Goal: Task Accomplishment & Management: Manage account settings

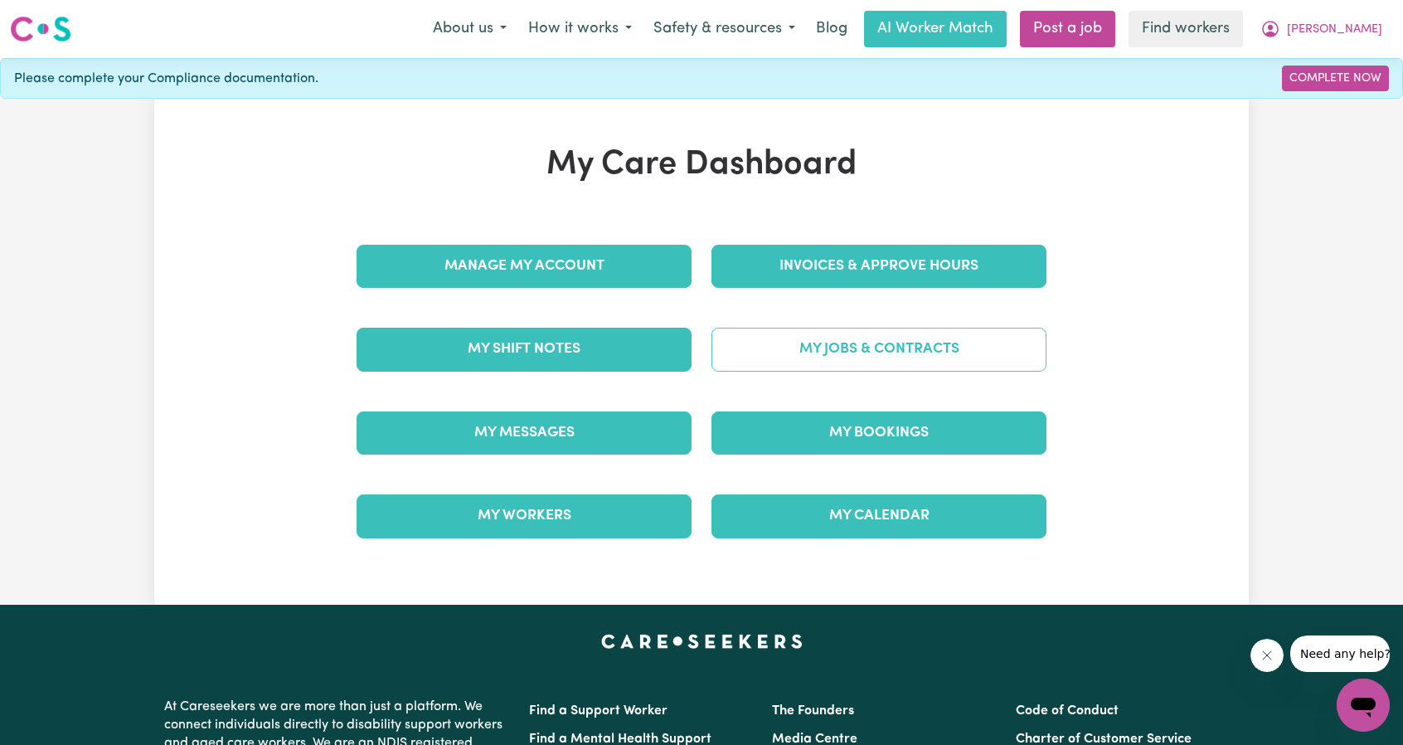
click at [808, 347] on link "My Jobs & Contracts" at bounding box center [878, 349] width 335 height 43
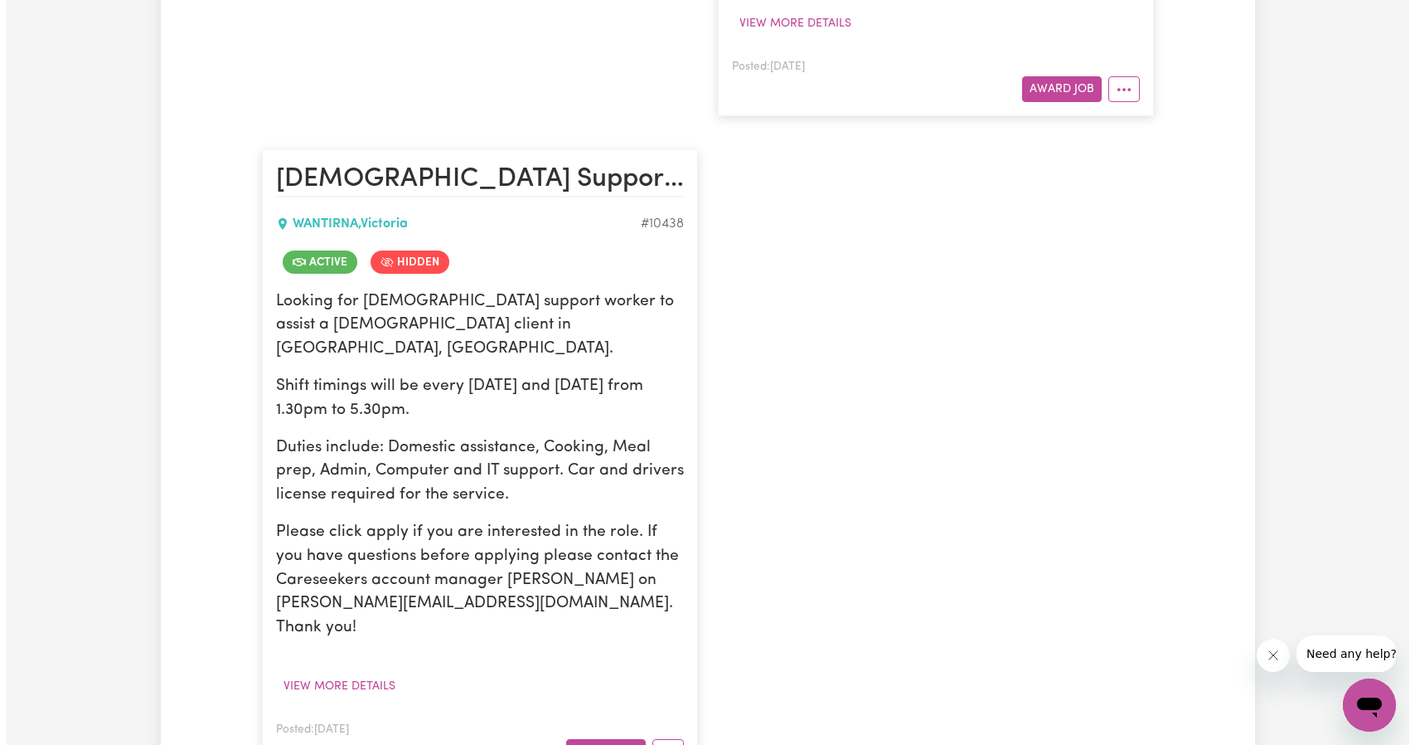
scroll to position [1078, 0]
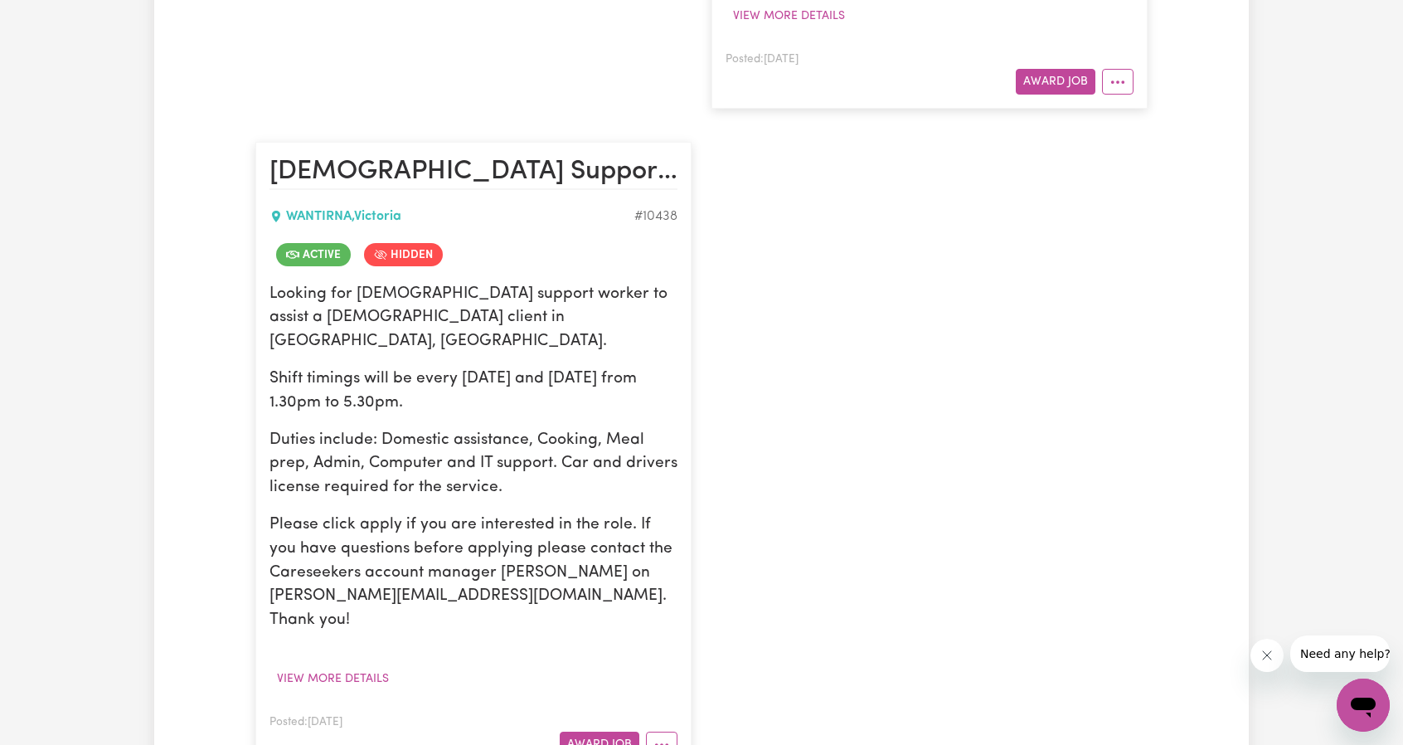
click at [675, 659] on article "[DEMOGRAPHIC_DATA] Support Worker Needed [DATE] And [DATE] - [GEOGRAPHIC_DATA],…" at bounding box center [473, 456] width 436 height 629
click at [672, 731] on button "More options" at bounding box center [662, 744] width 32 height 26
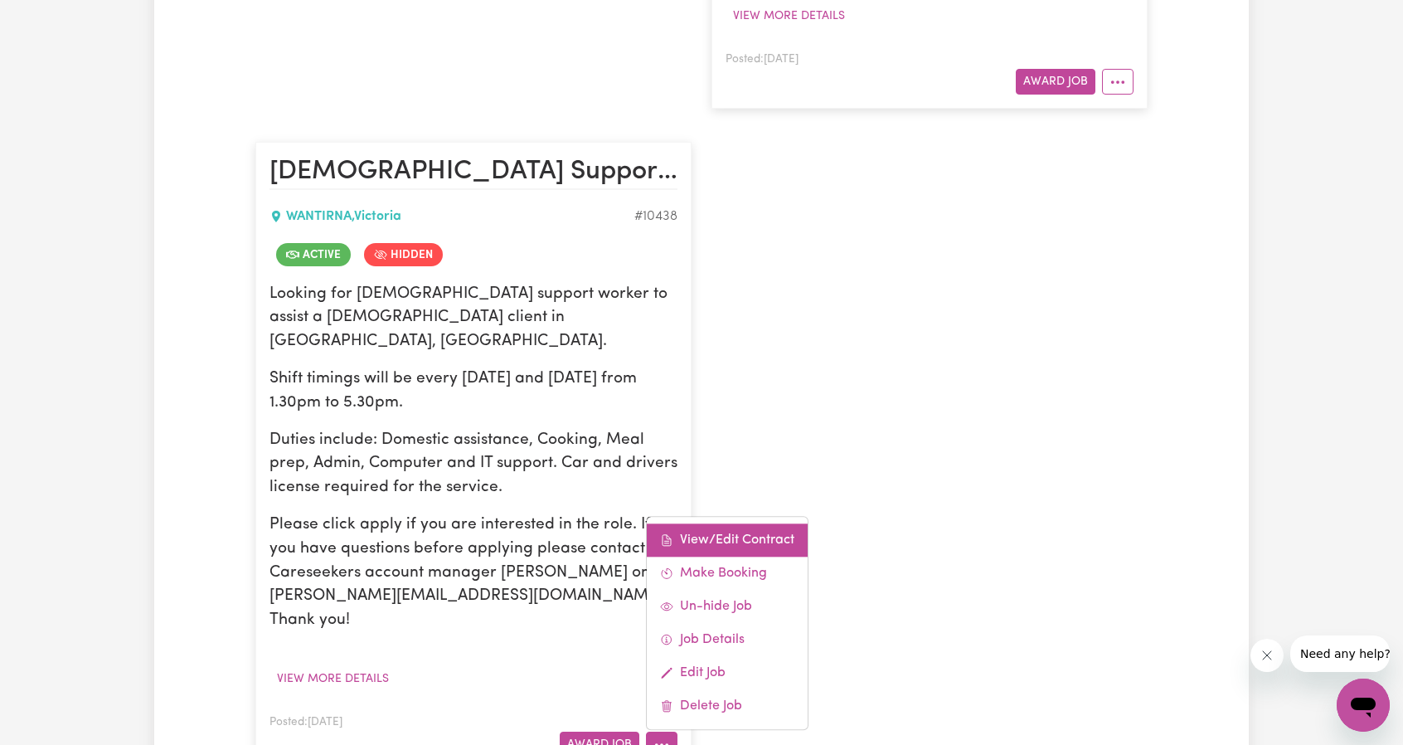
click at [740, 523] on link "View/Edit Contract" at bounding box center [727, 539] width 161 height 33
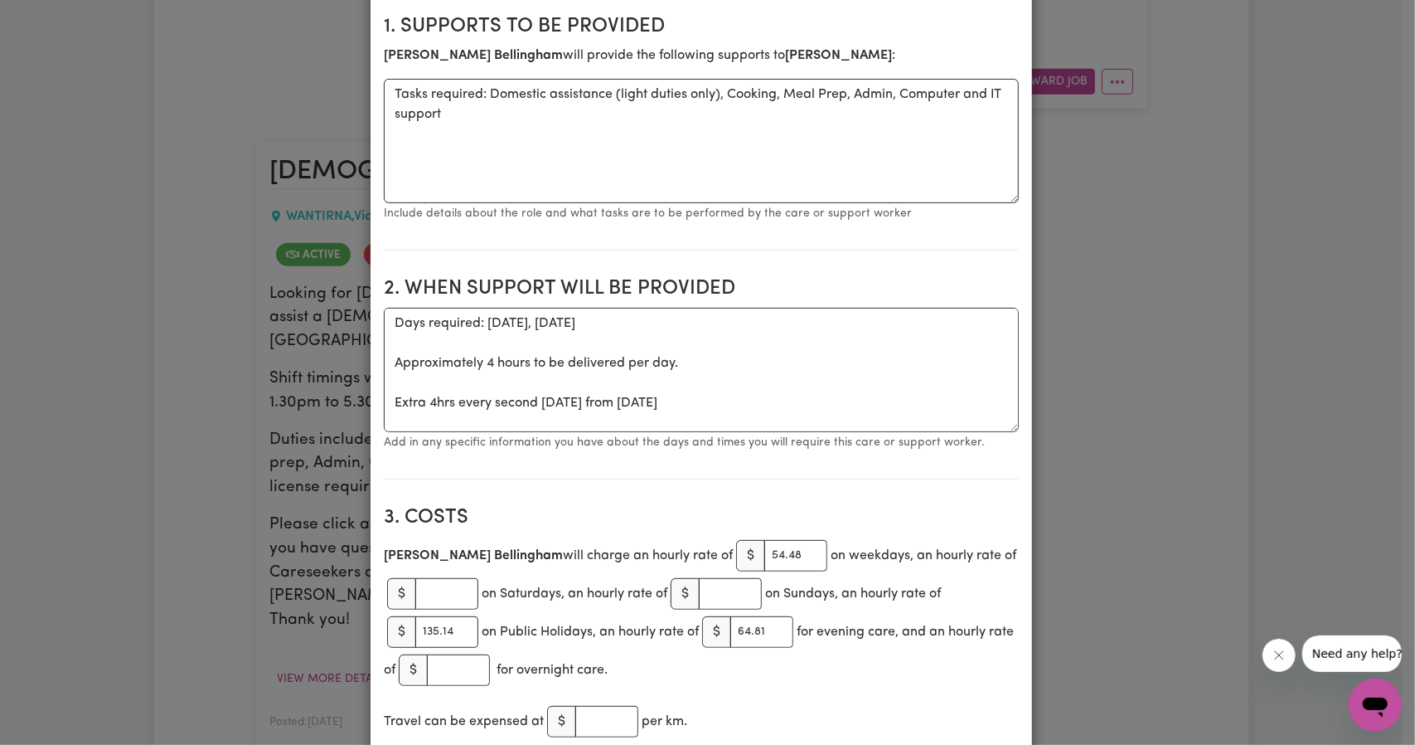
scroll to position [0, 0]
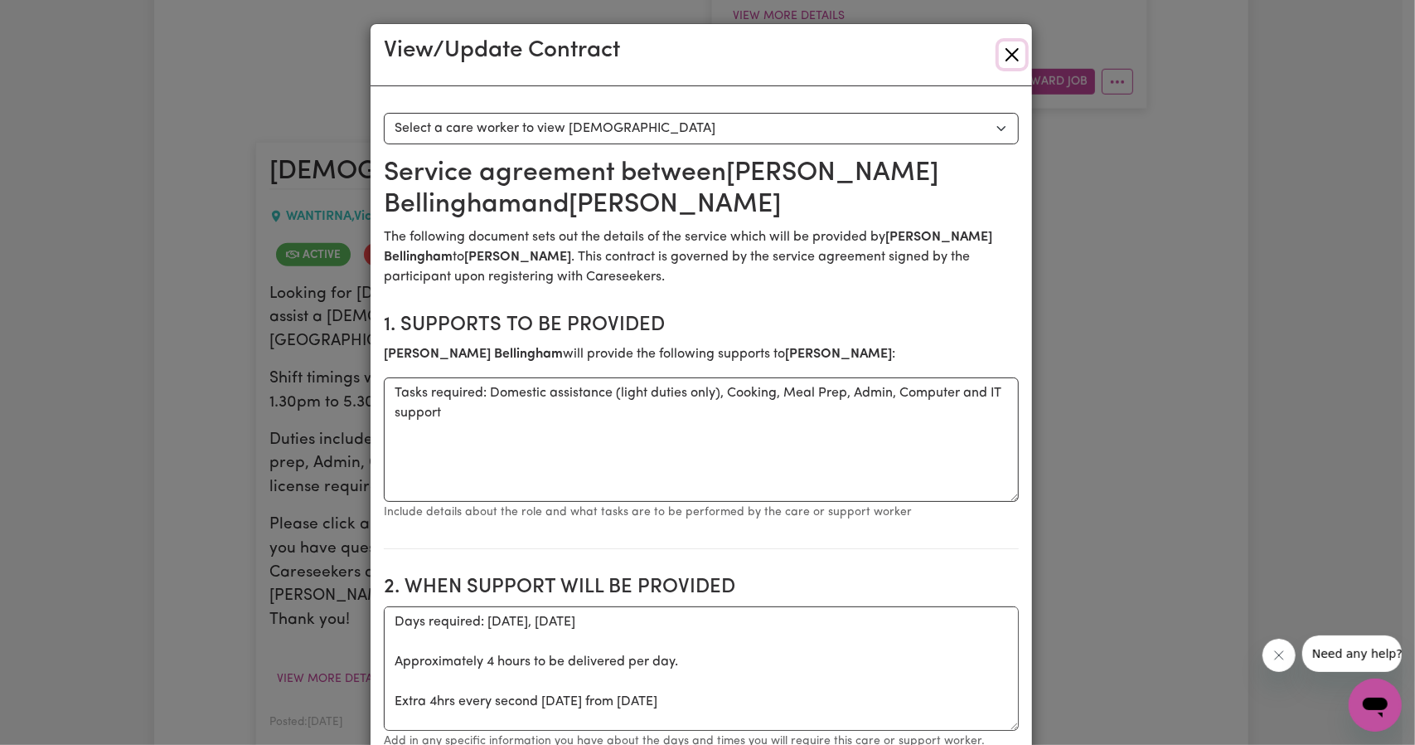
click at [1006, 62] on button "Close" at bounding box center [1012, 54] width 27 height 27
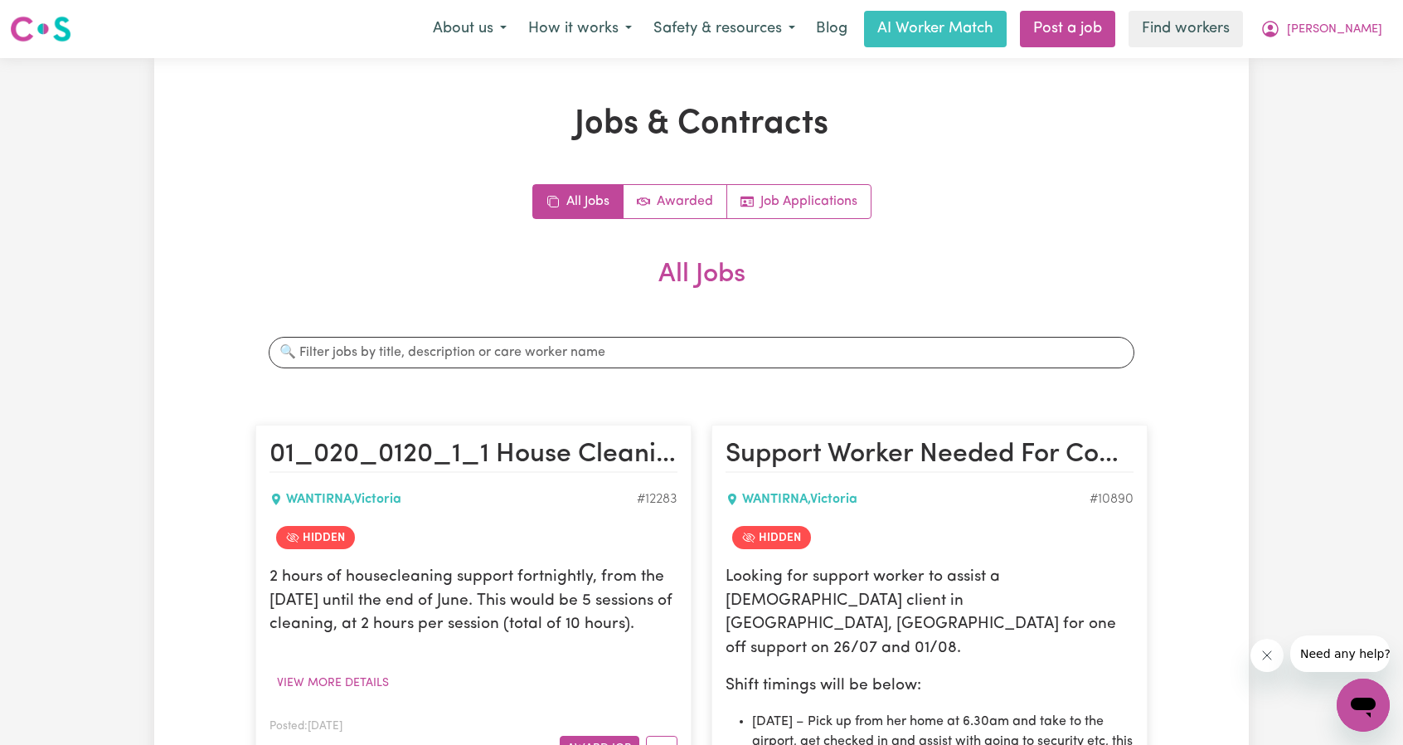
click at [1367, 47] on div "Menu About us How it works Safety & resources Blog AI Worker Match Post a job F…" at bounding box center [701, 29] width 1403 height 38
click at [1362, 35] on span "[PERSON_NAME]" at bounding box center [1334, 30] width 95 height 18
click at [1346, 57] on link "My Dashboard" at bounding box center [1326, 65] width 131 height 32
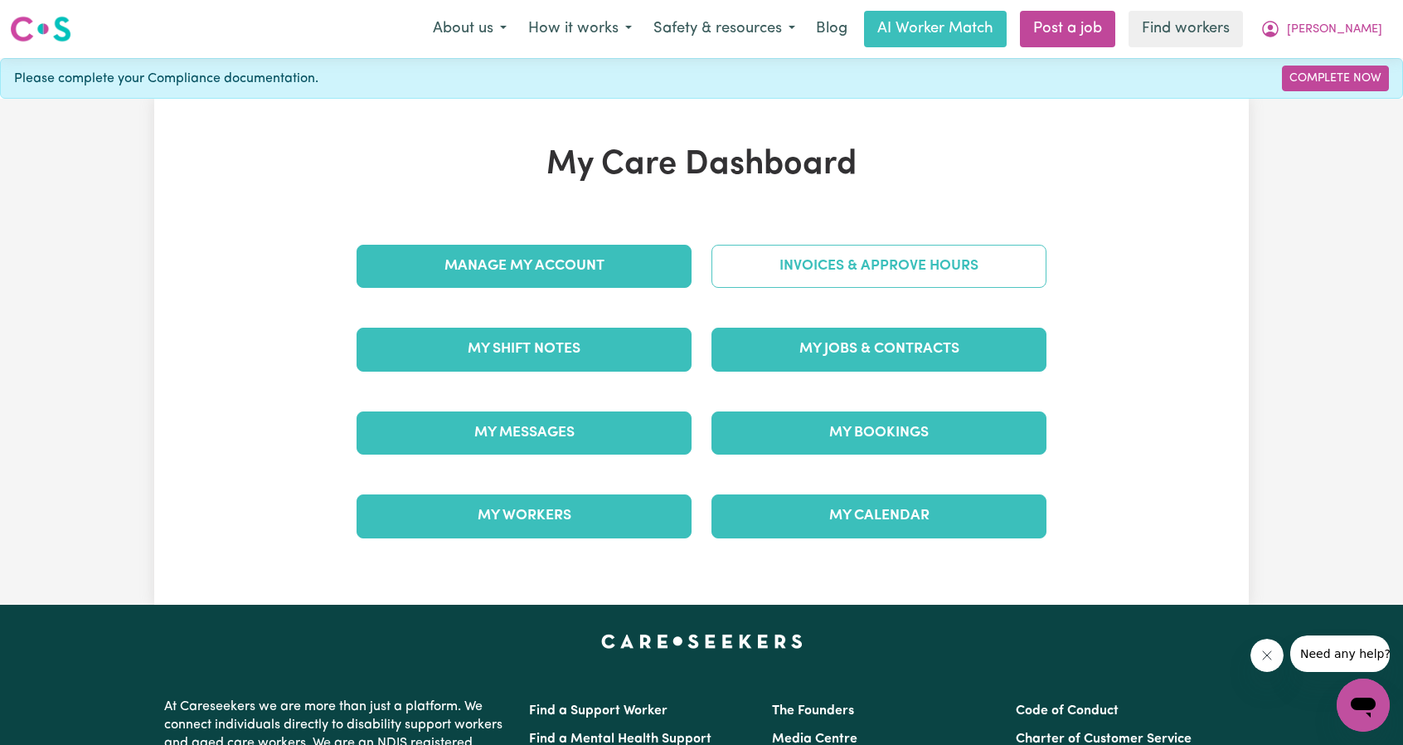
click at [861, 259] on link "Invoices & Approve Hours" at bounding box center [878, 266] width 335 height 43
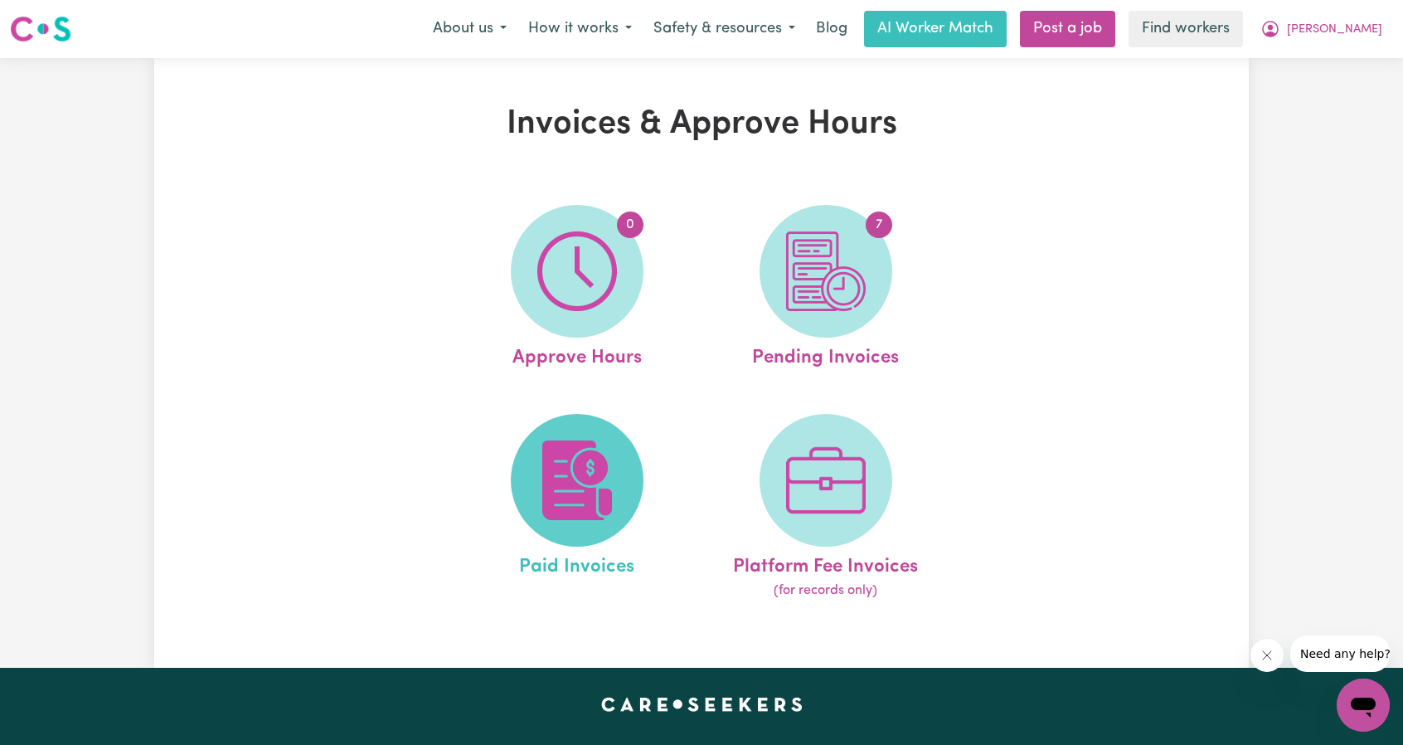
click at [522, 454] on span at bounding box center [577, 480] width 133 height 133
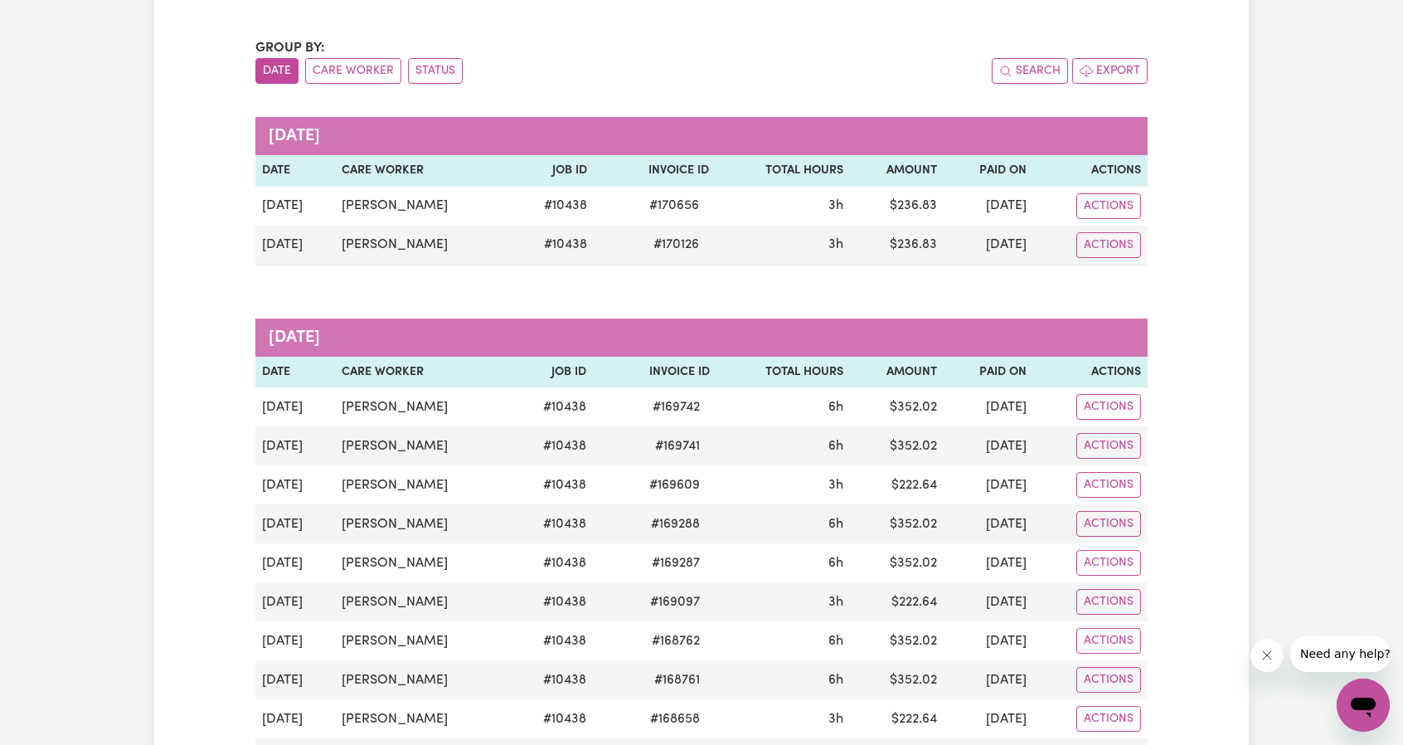
scroll to position [166, 0]
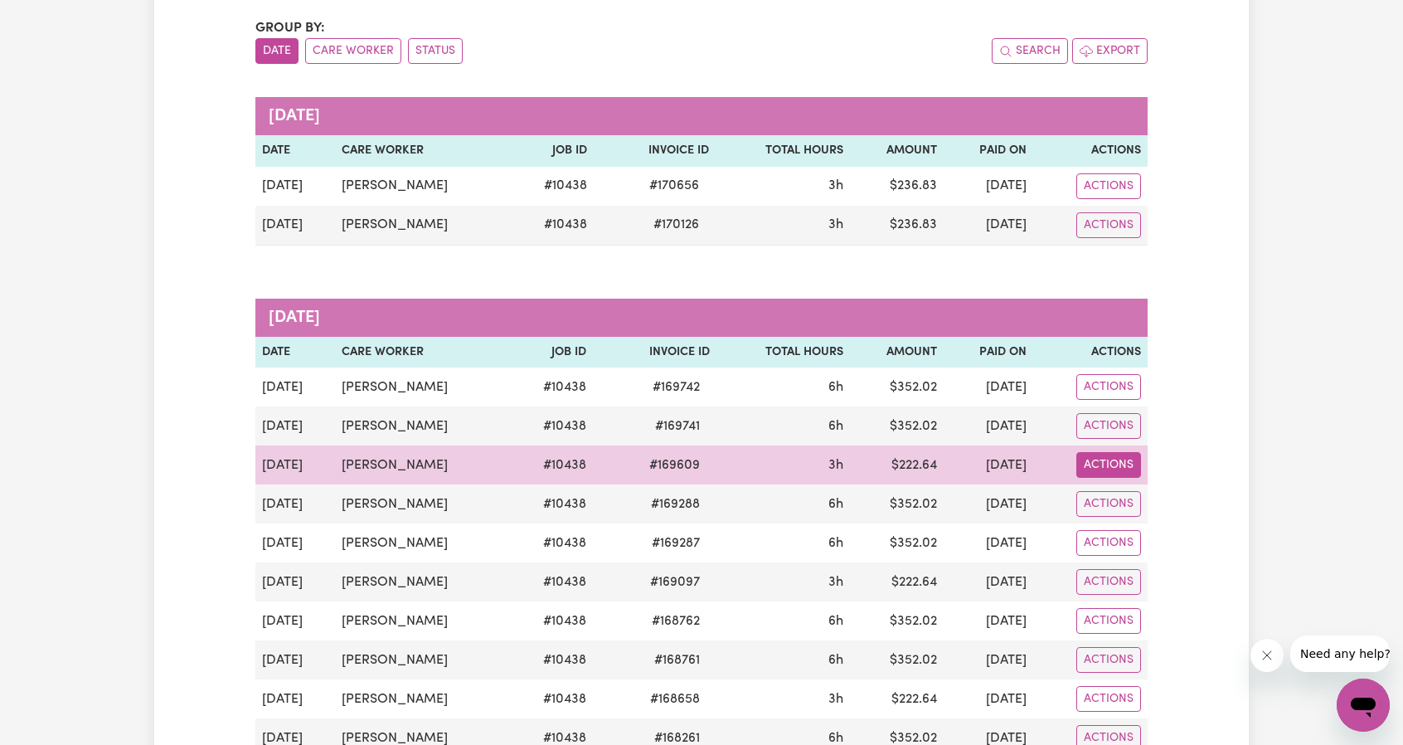
click at [1119, 199] on button "Actions" at bounding box center [1108, 186] width 65 height 26
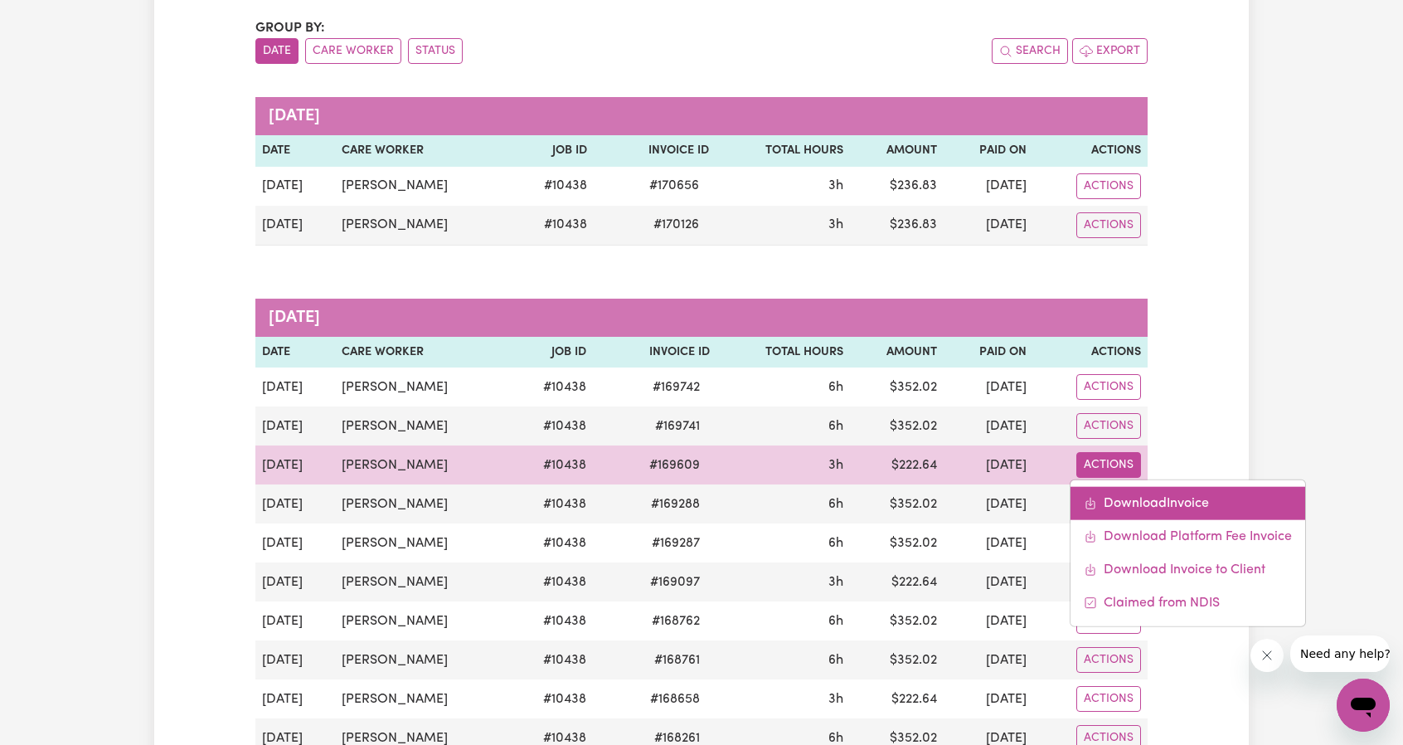
click at [1123, 498] on link "Download Invoice" at bounding box center [1188, 503] width 235 height 33
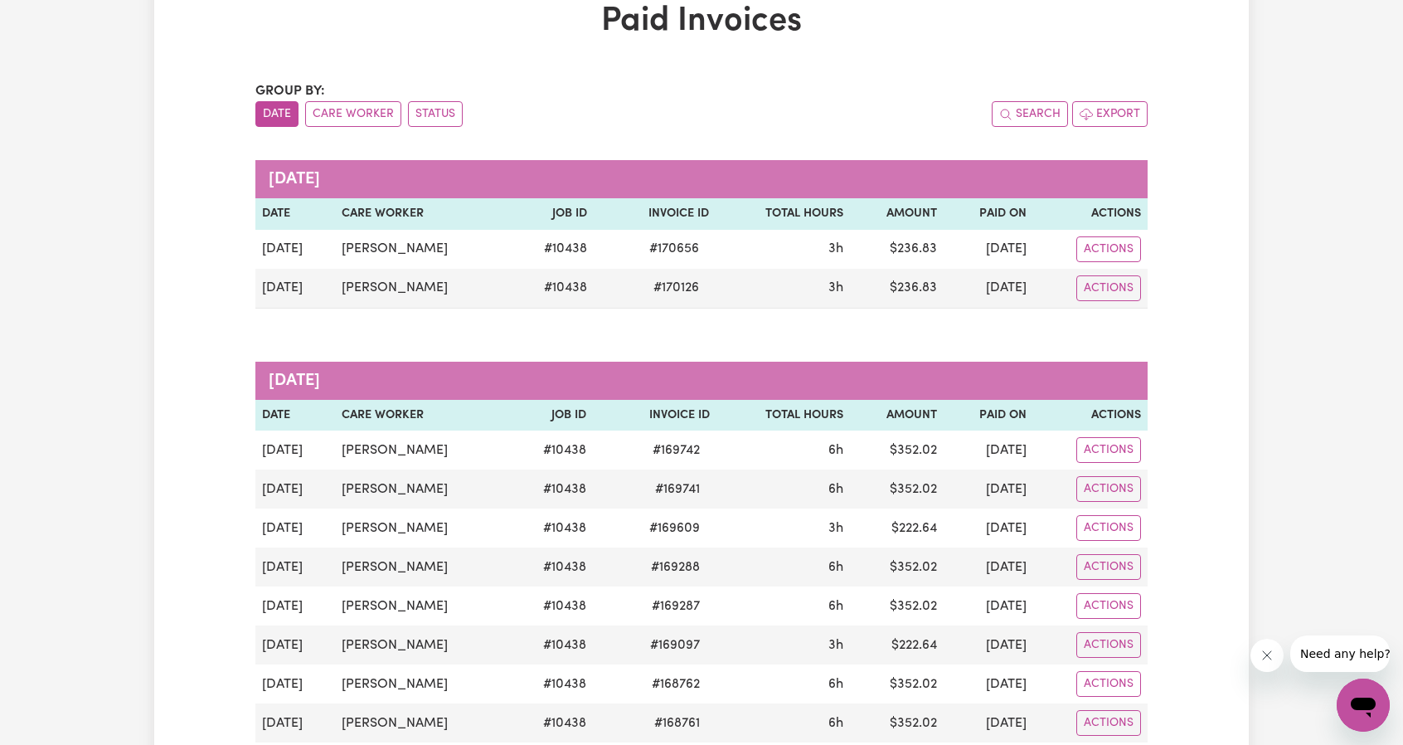
scroll to position [0, 0]
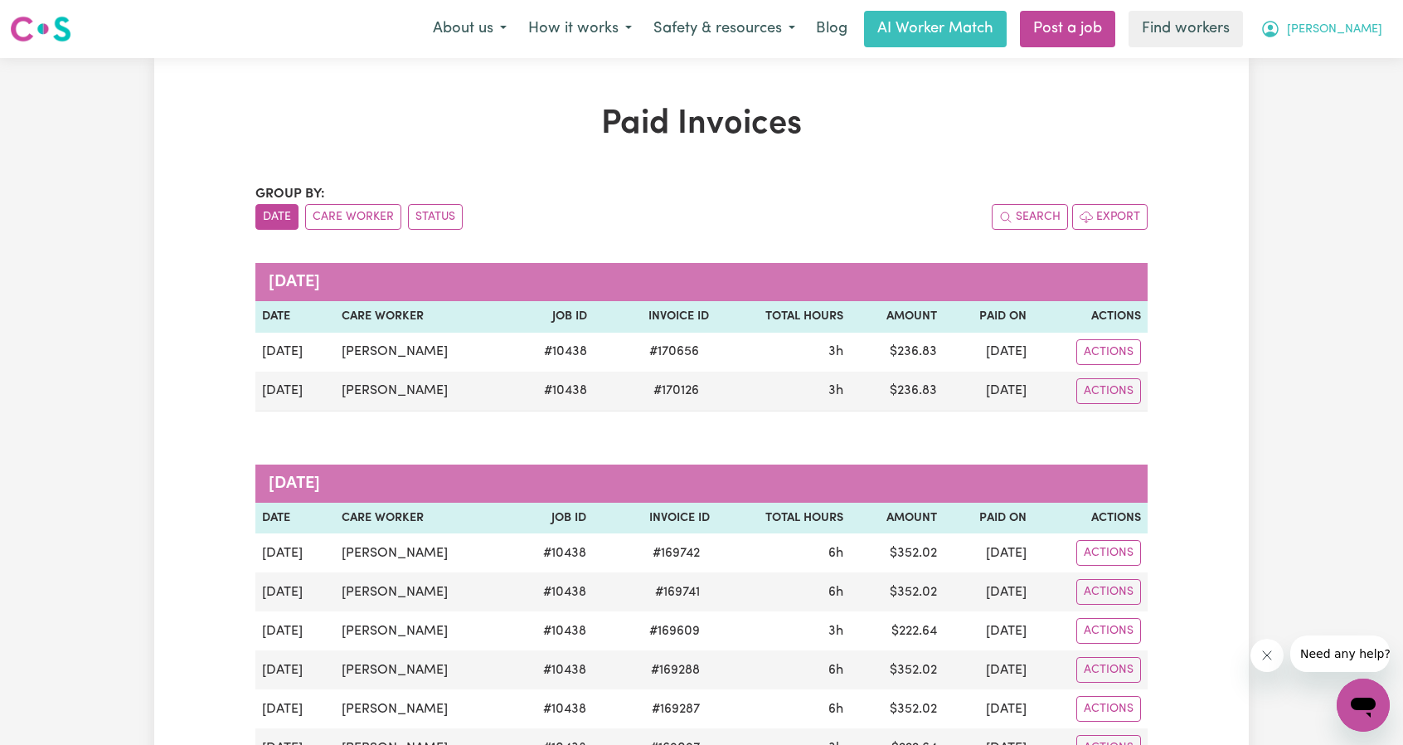
click at [1360, 24] on span "[PERSON_NAME]" at bounding box center [1334, 30] width 95 height 18
click at [1343, 52] on link "My Dashboard" at bounding box center [1326, 65] width 131 height 32
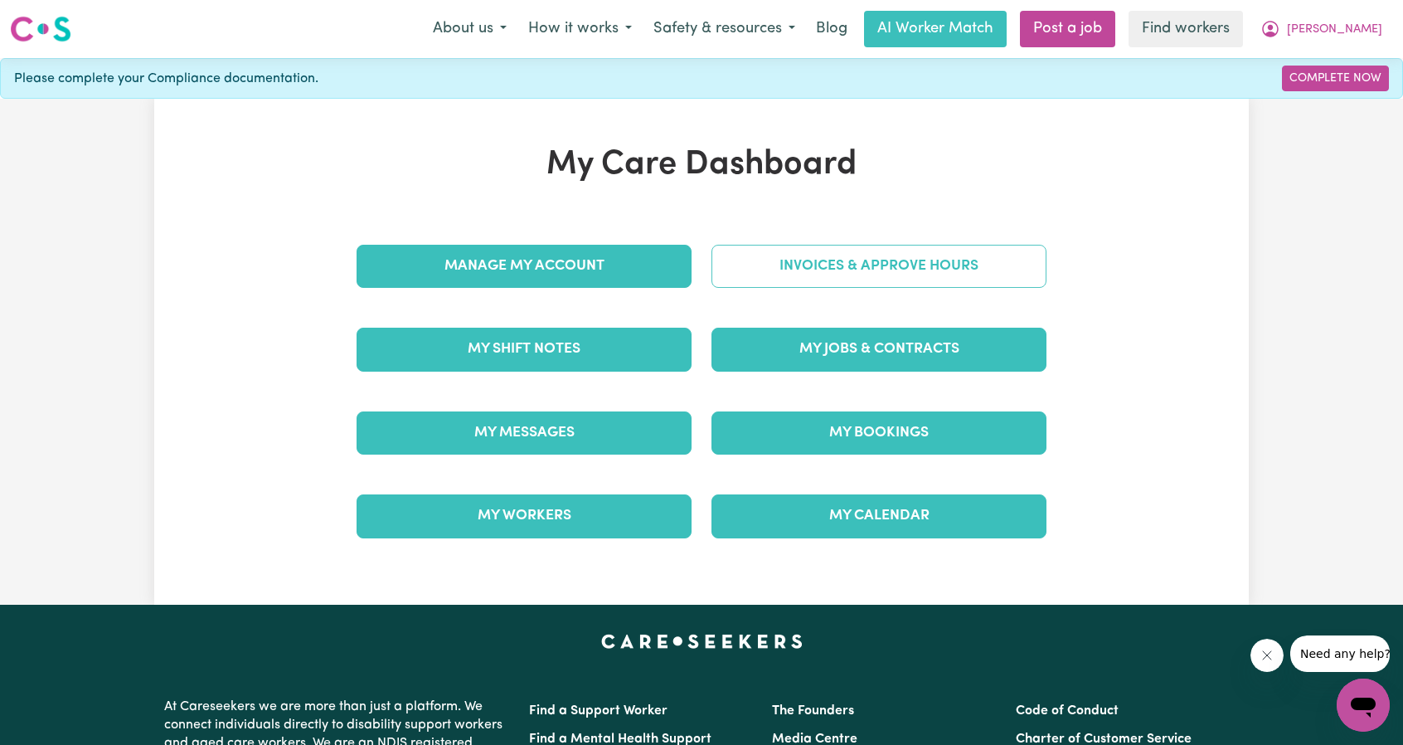
click at [905, 254] on link "Invoices & Approve Hours" at bounding box center [878, 266] width 335 height 43
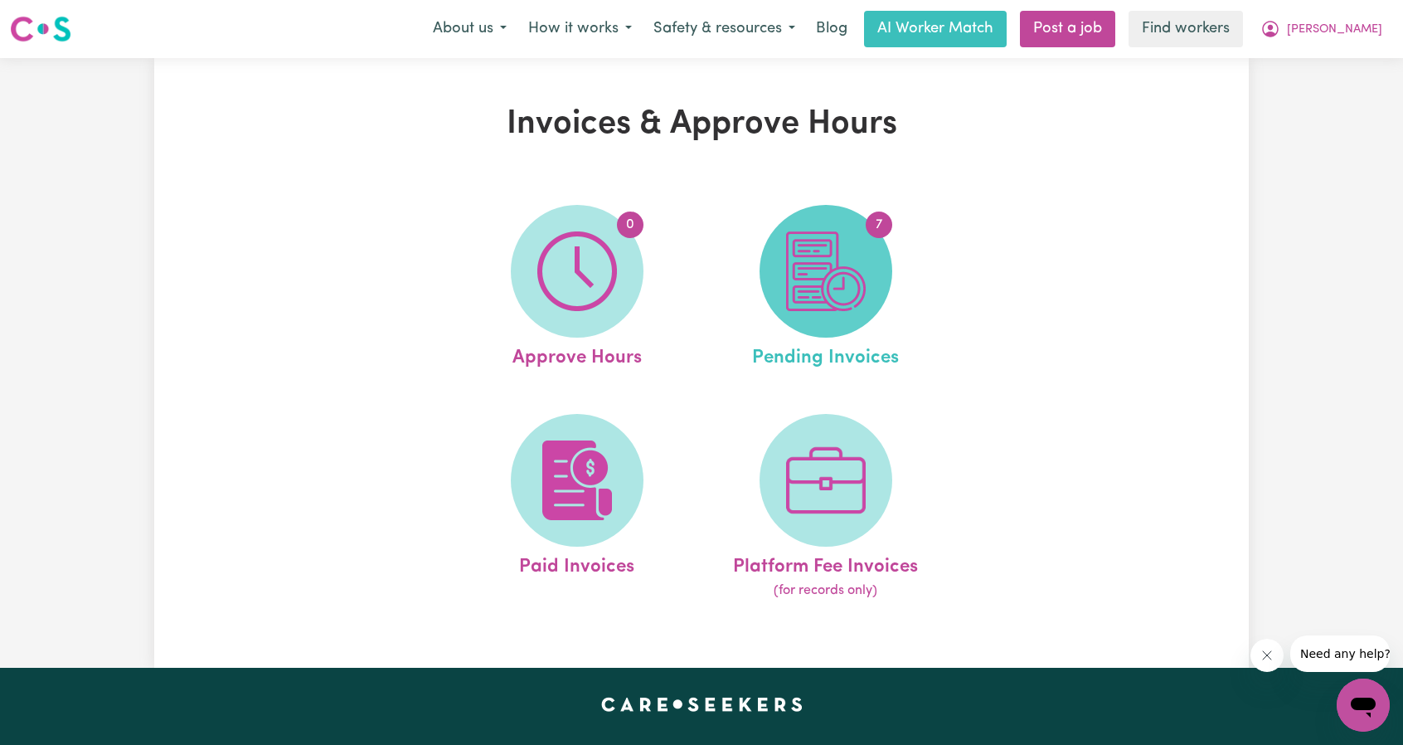
click at [813, 267] on img at bounding box center [826, 271] width 80 height 80
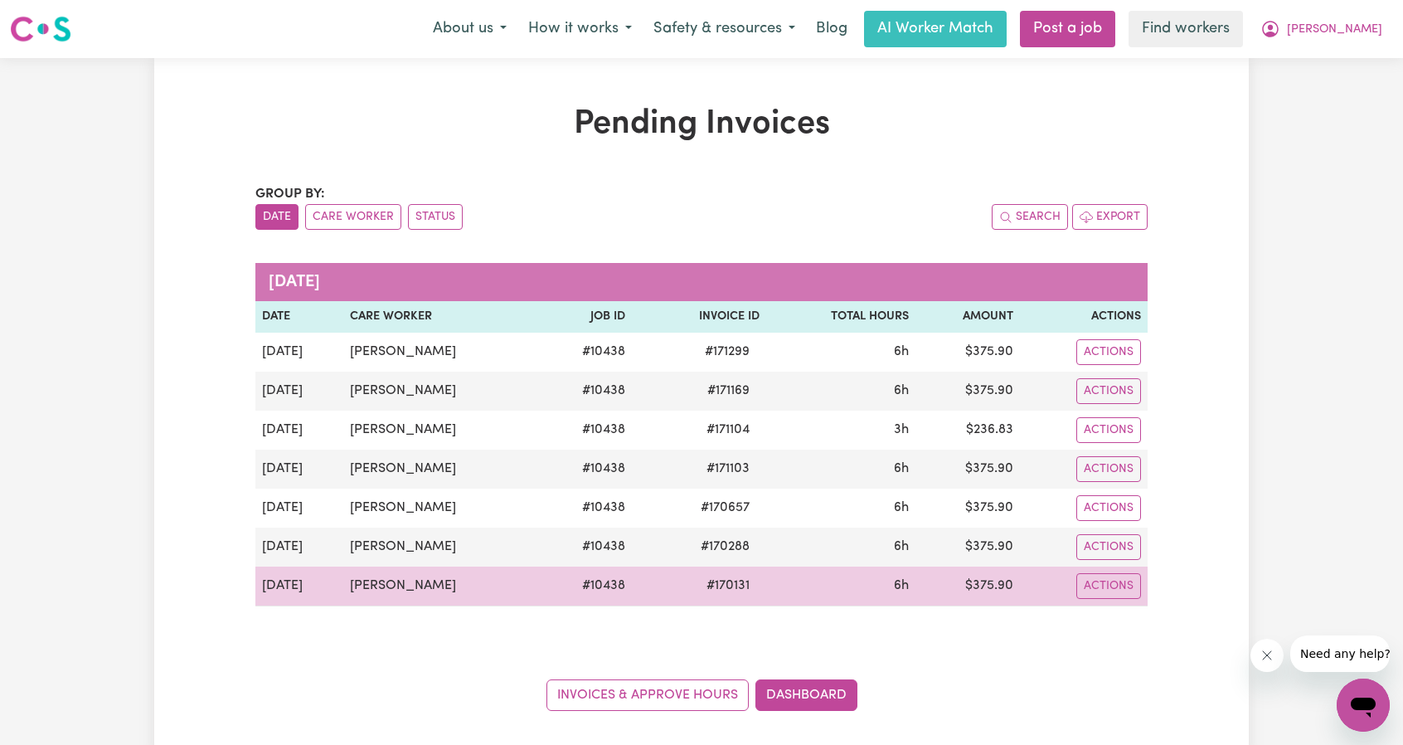
click at [1119, 595] on td "Actions" at bounding box center [1084, 586] width 128 height 40
click at [1121, 365] on button "Actions" at bounding box center [1108, 352] width 65 height 26
click at [1133, 600] on div "Download Invoice Make Payment Paid via EFT" at bounding box center [1146, 657] width 153 height 114
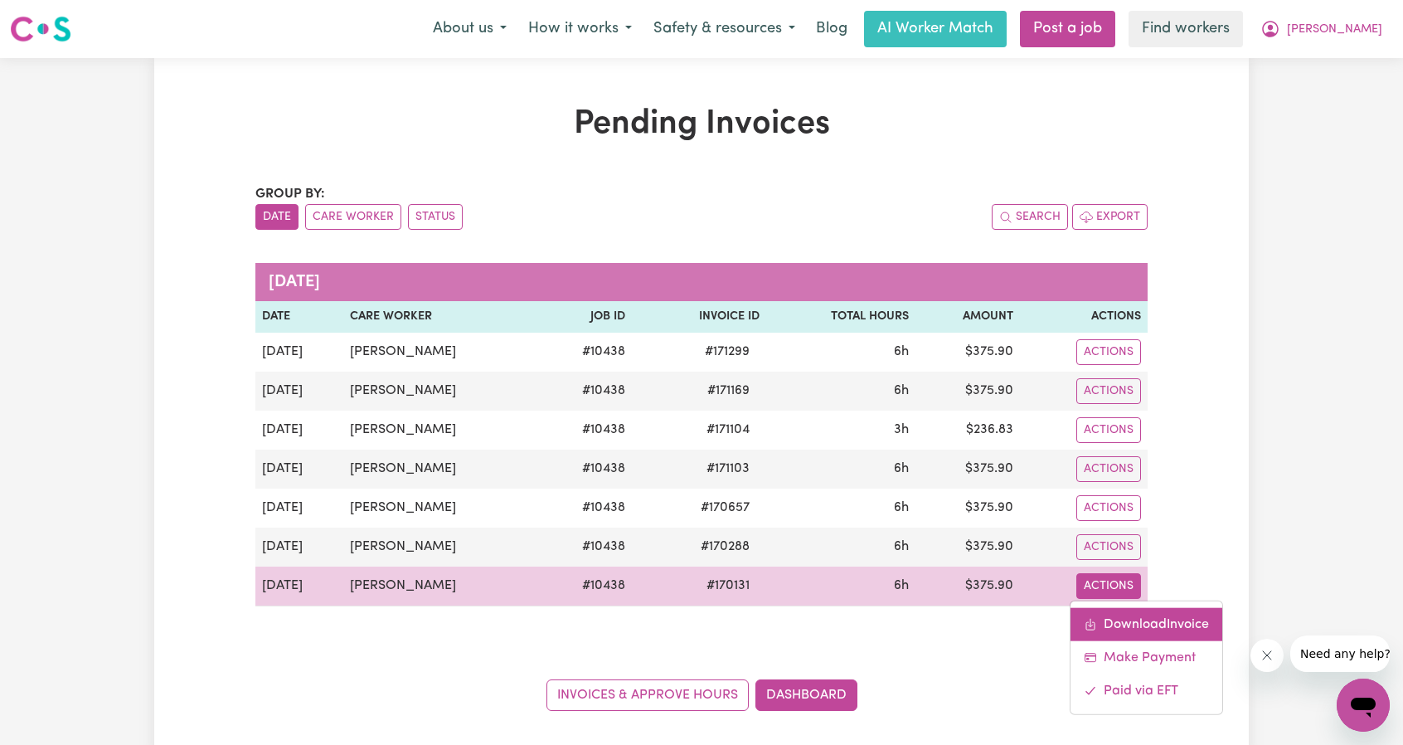
click at [1133, 607] on link "Download Invoice" at bounding box center [1147, 623] width 152 height 33
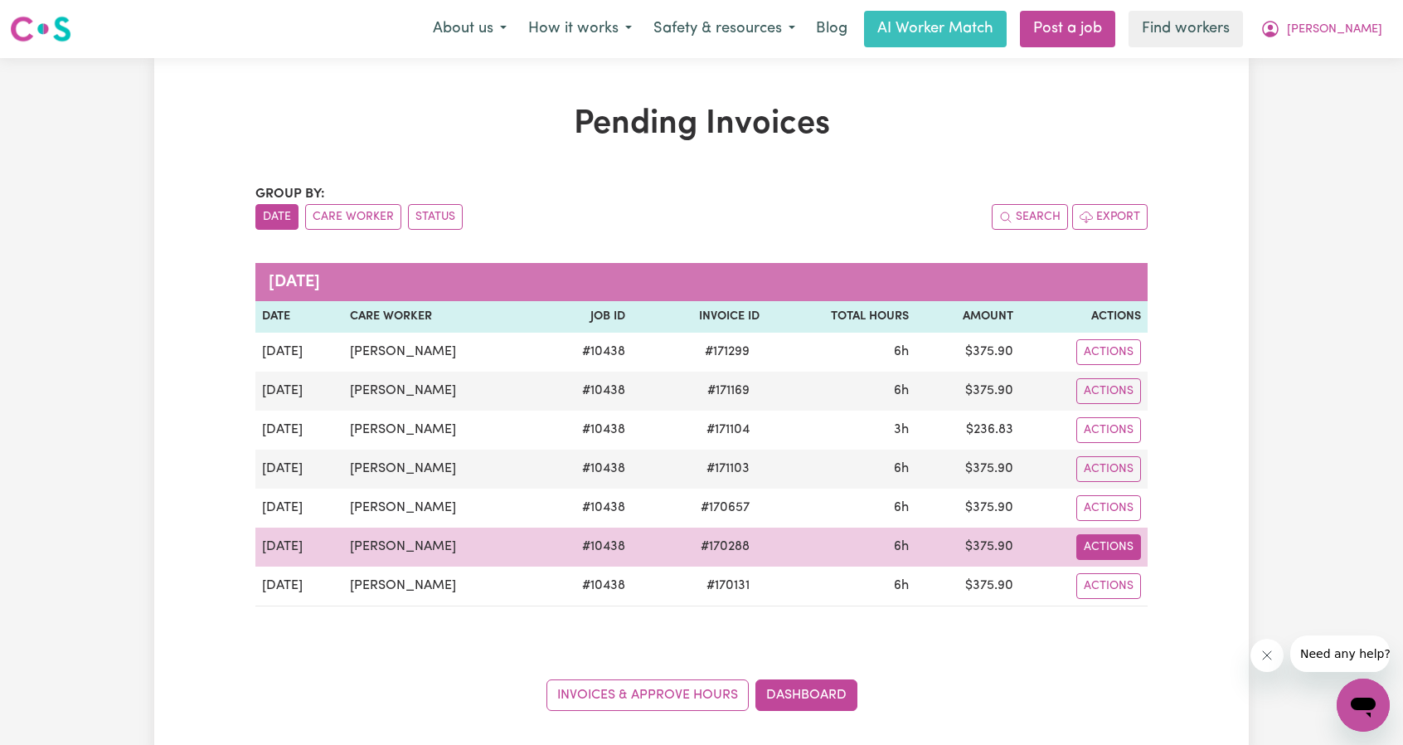
click at [1119, 365] on button "Actions" at bounding box center [1108, 352] width 65 height 26
click at [1130, 580] on link "Download Invoice" at bounding box center [1147, 584] width 152 height 33
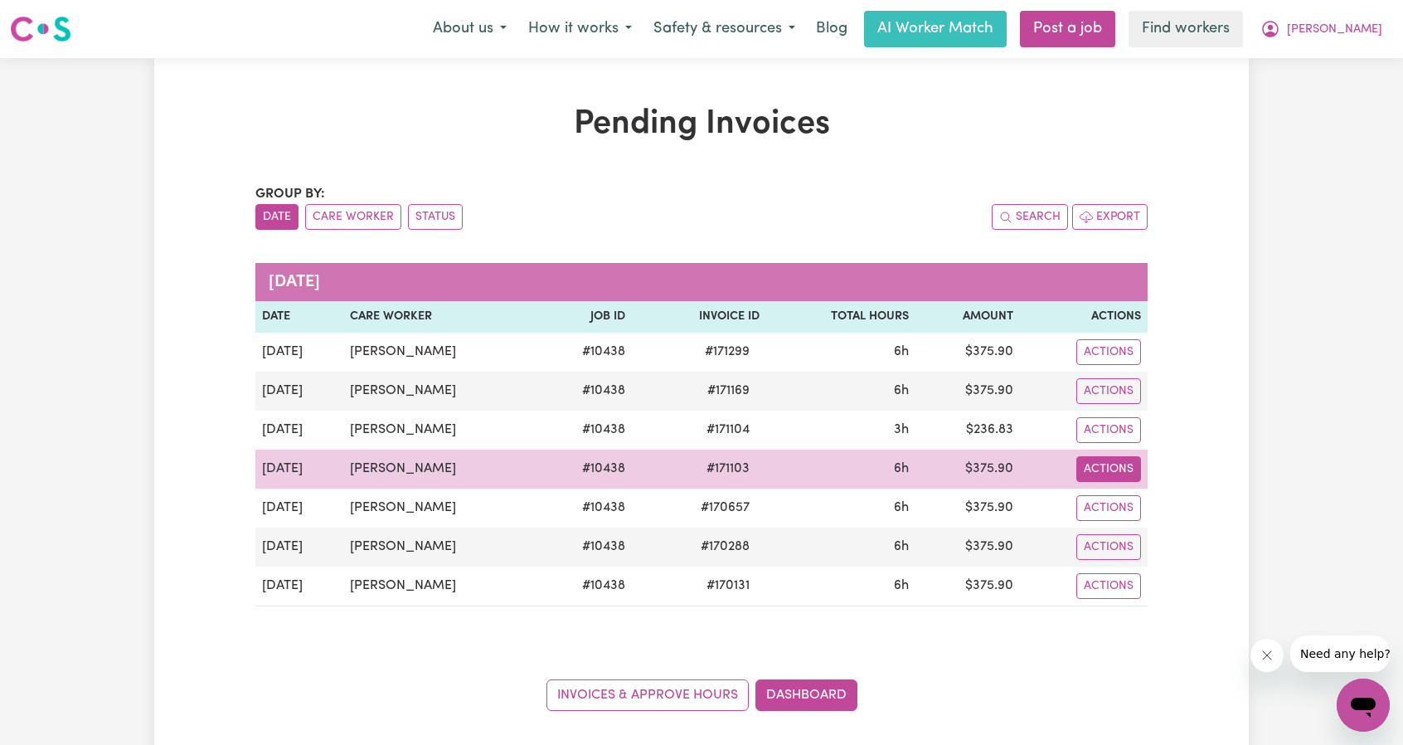
click at [1108, 365] on button "Actions" at bounding box center [1108, 352] width 65 height 26
click at [1122, 503] on link "Download Invoice" at bounding box center [1147, 506] width 152 height 33
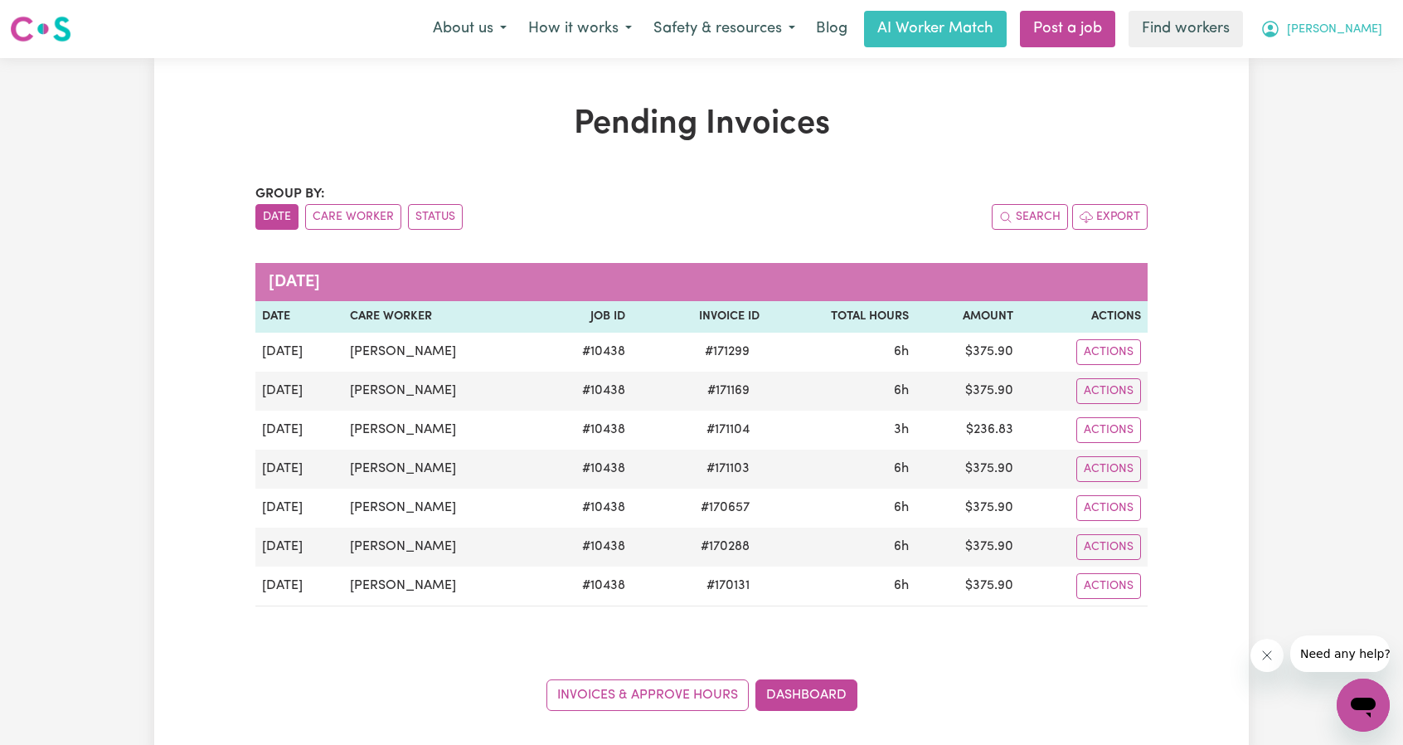
click at [1280, 27] on icon "My Account" at bounding box center [1270, 29] width 20 height 20
click at [1328, 64] on link "My Dashboard" at bounding box center [1326, 65] width 131 height 32
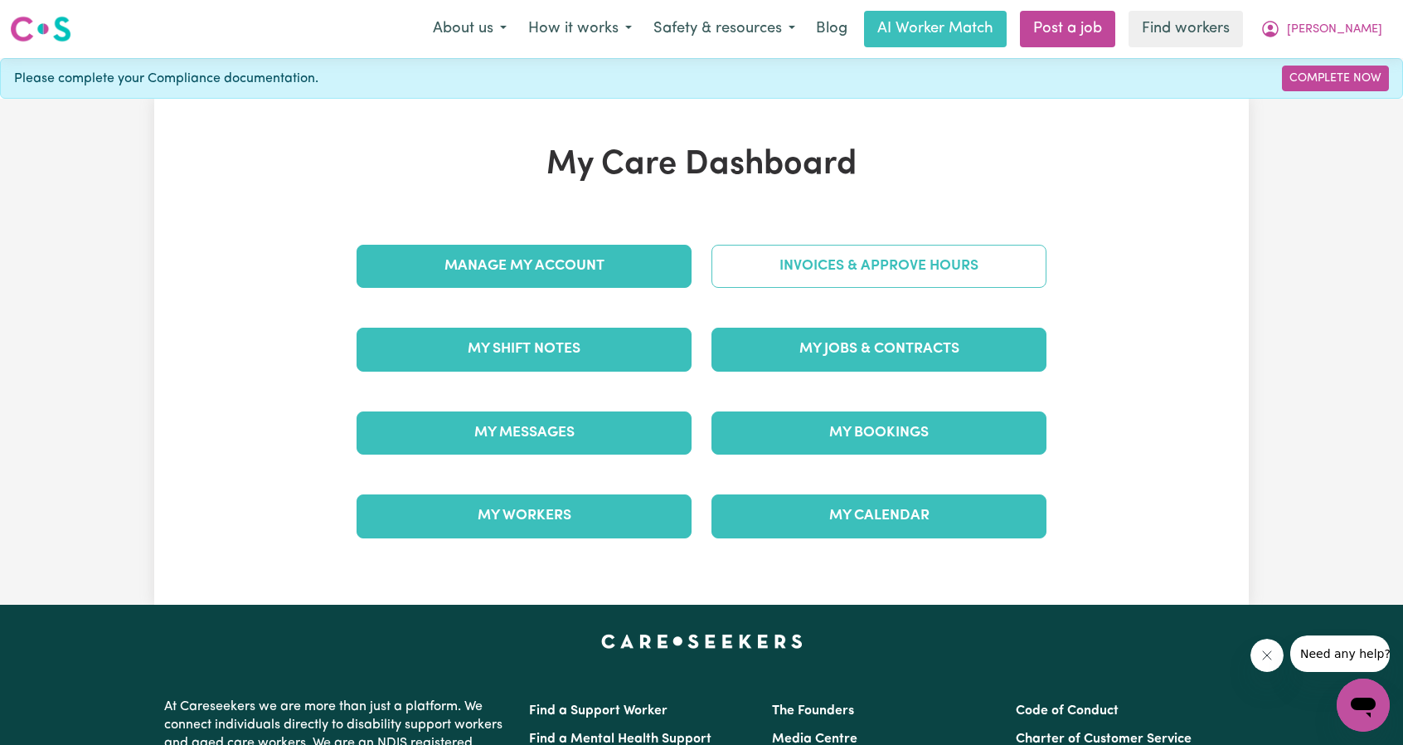
click at [949, 266] on link "Invoices & Approve Hours" at bounding box center [878, 266] width 335 height 43
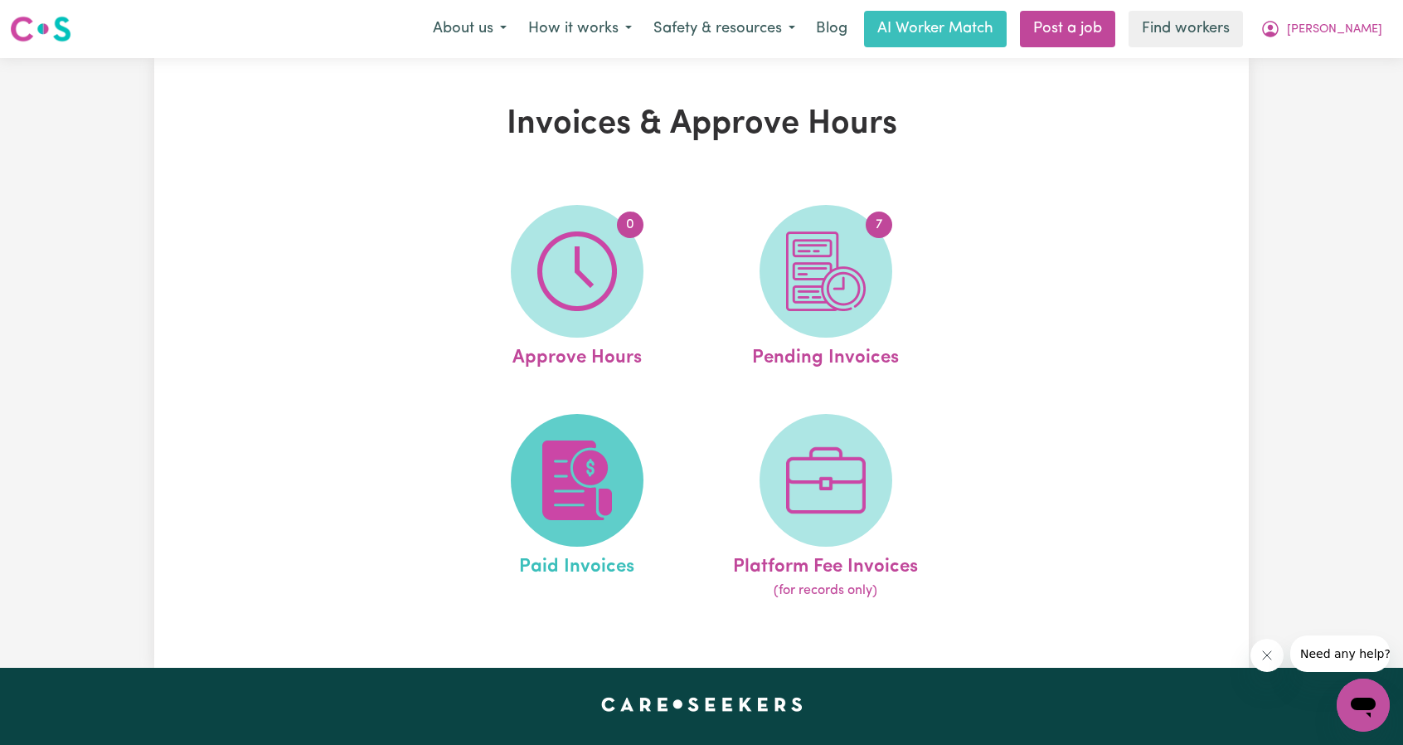
click at [607, 478] on img at bounding box center [577, 480] width 80 height 80
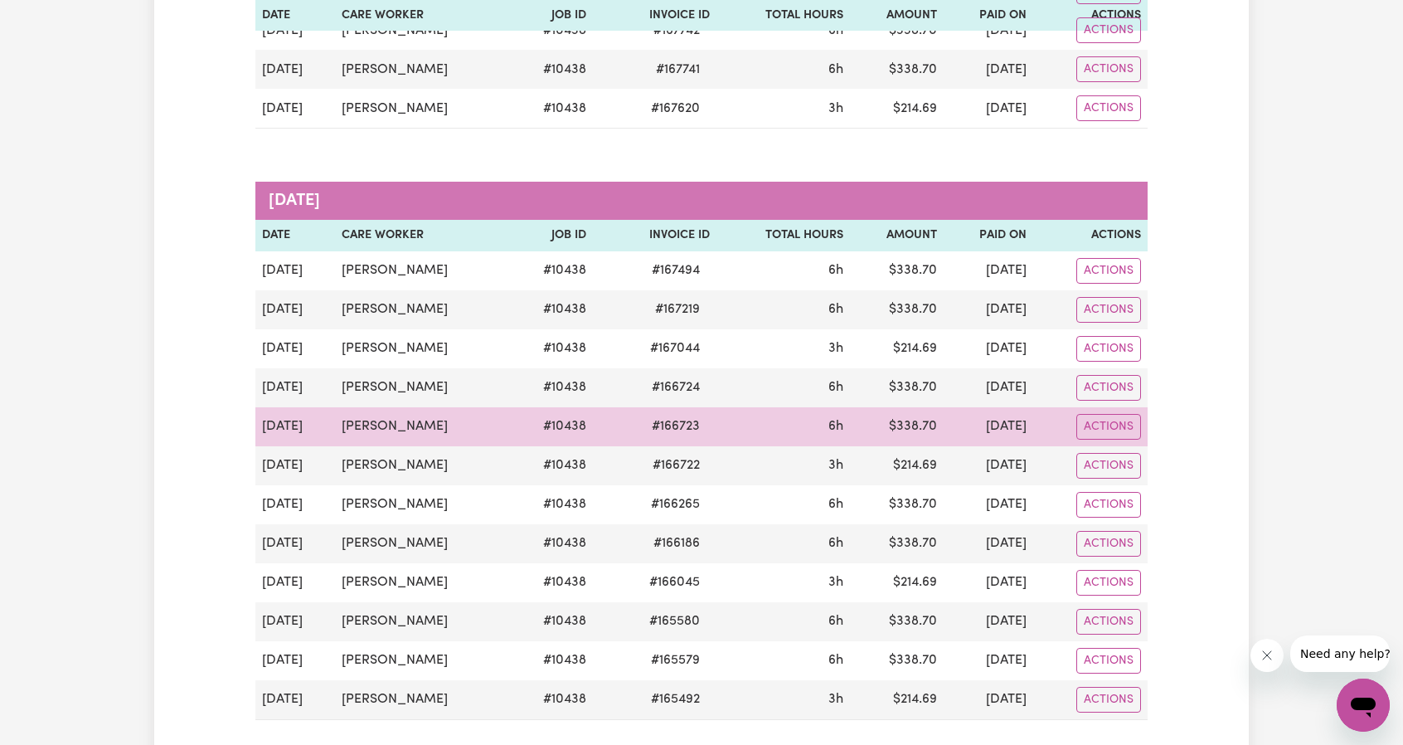
scroll to position [995, 0]
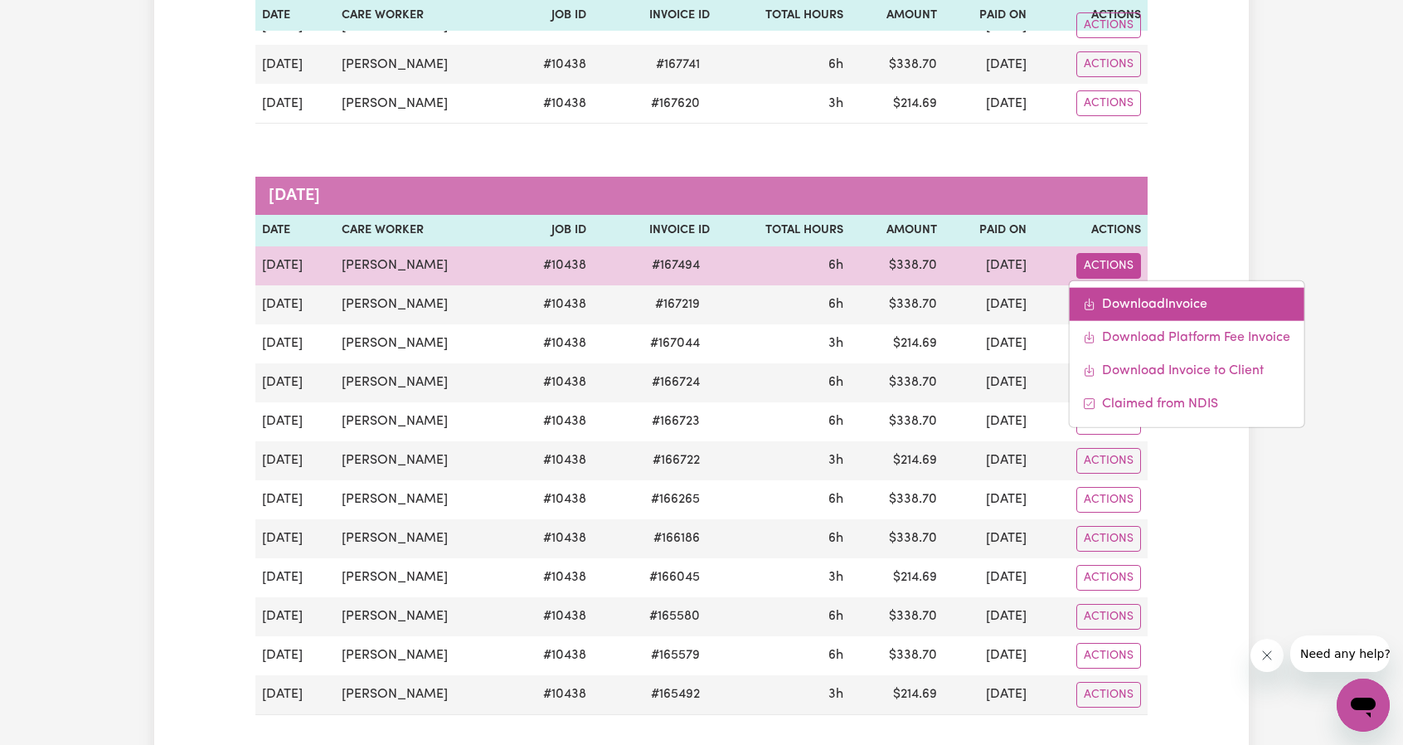
click at [1108, 290] on link "Download Invoice" at bounding box center [1186, 303] width 235 height 33
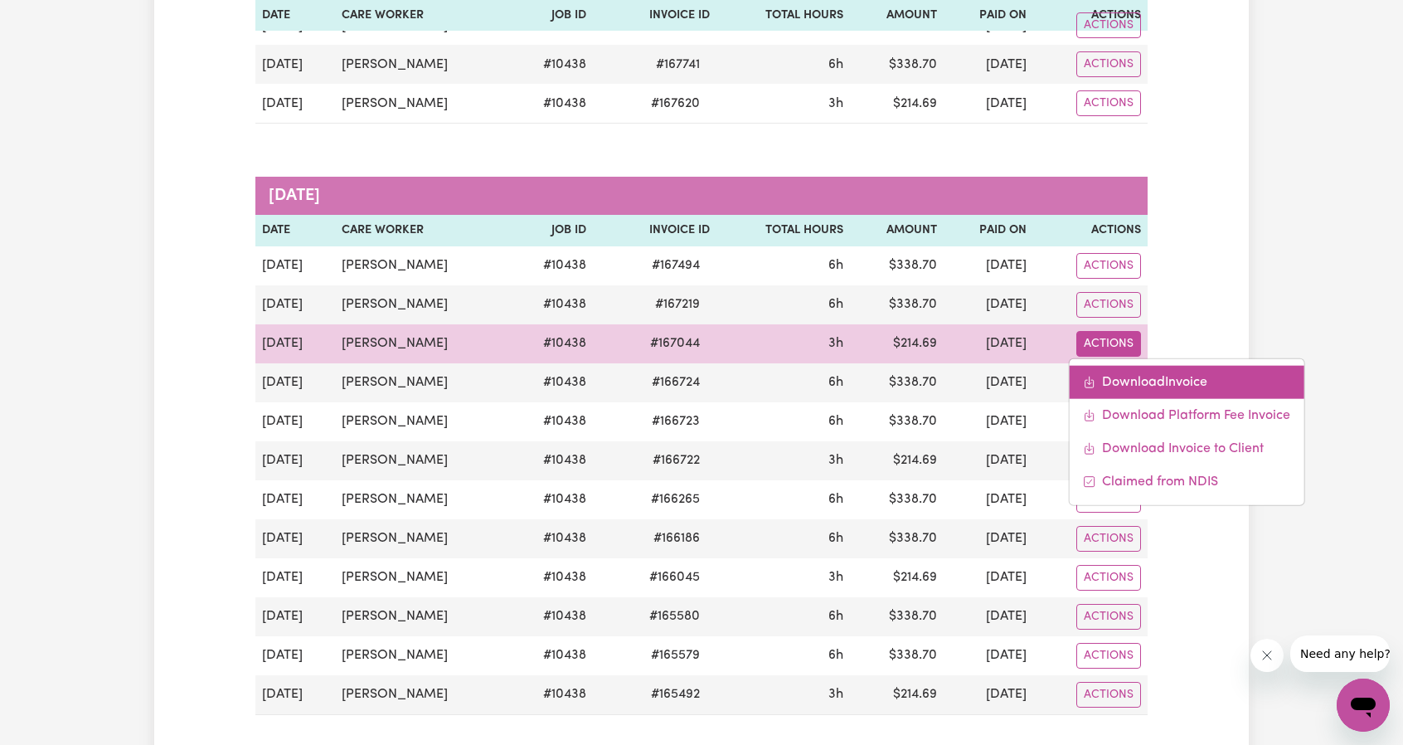
click at [1121, 372] on link "Download Invoice" at bounding box center [1186, 381] width 235 height 33
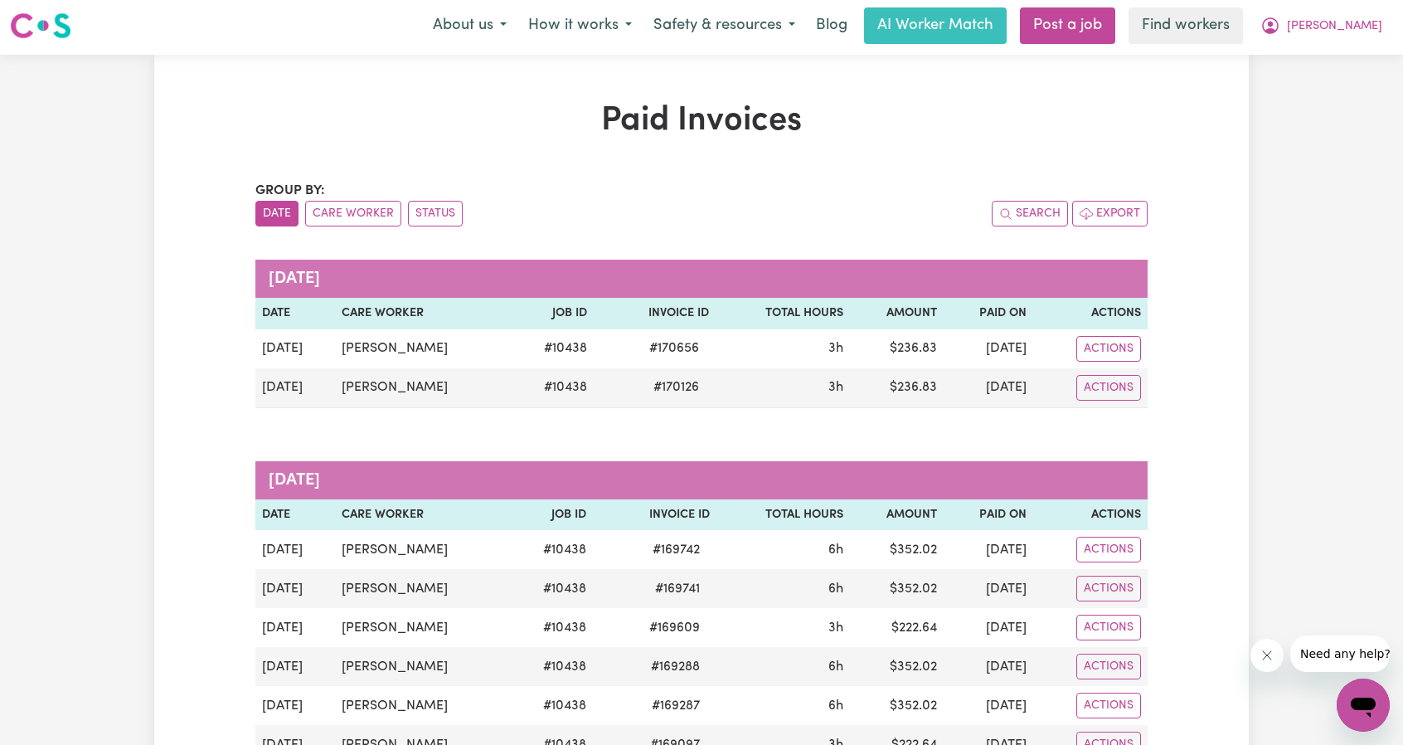
scroll to position [0, 0]
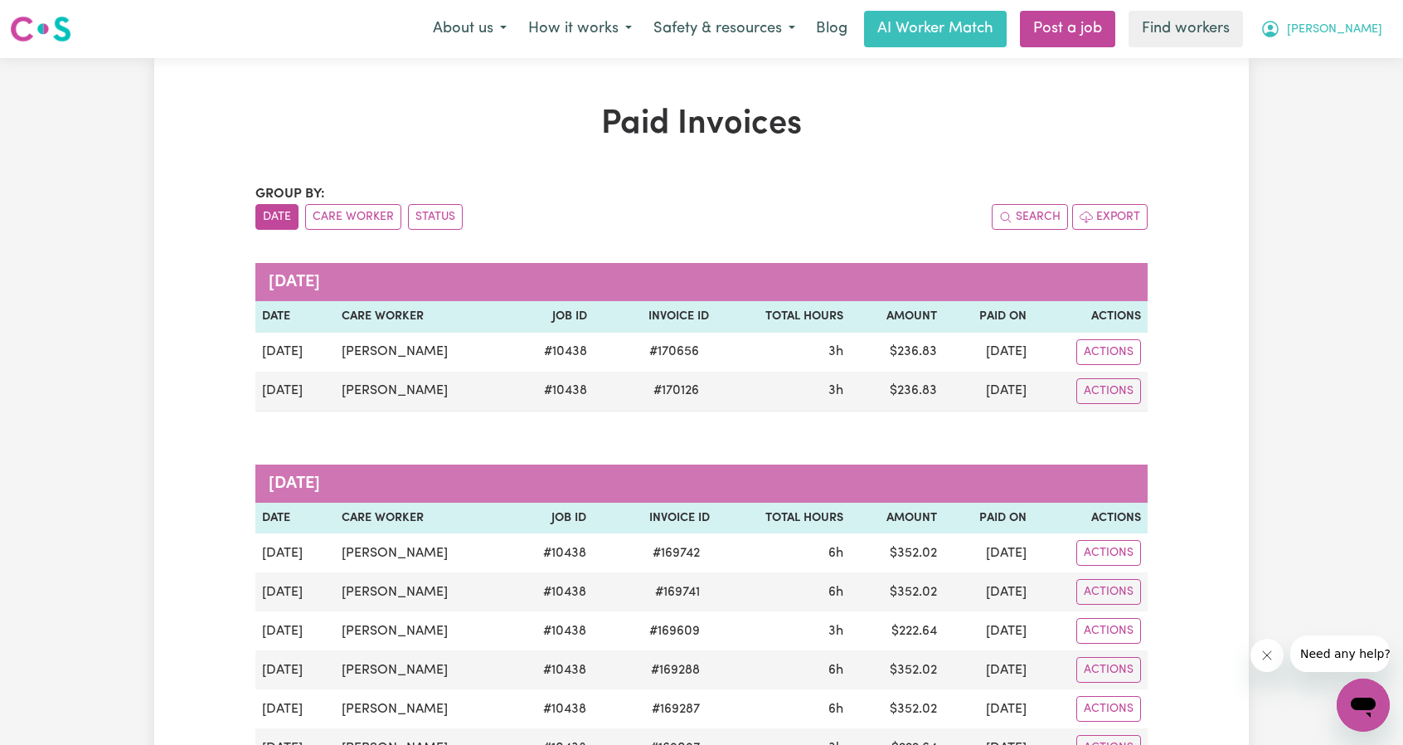
click at [1315, 31] on button "[PERSON_NAME]" at bounding box center [1321, 29] width 143 height 35
click at [1288, 56] on link "My Dashboard" at bounding box center [1326, 65] width 131 height 32
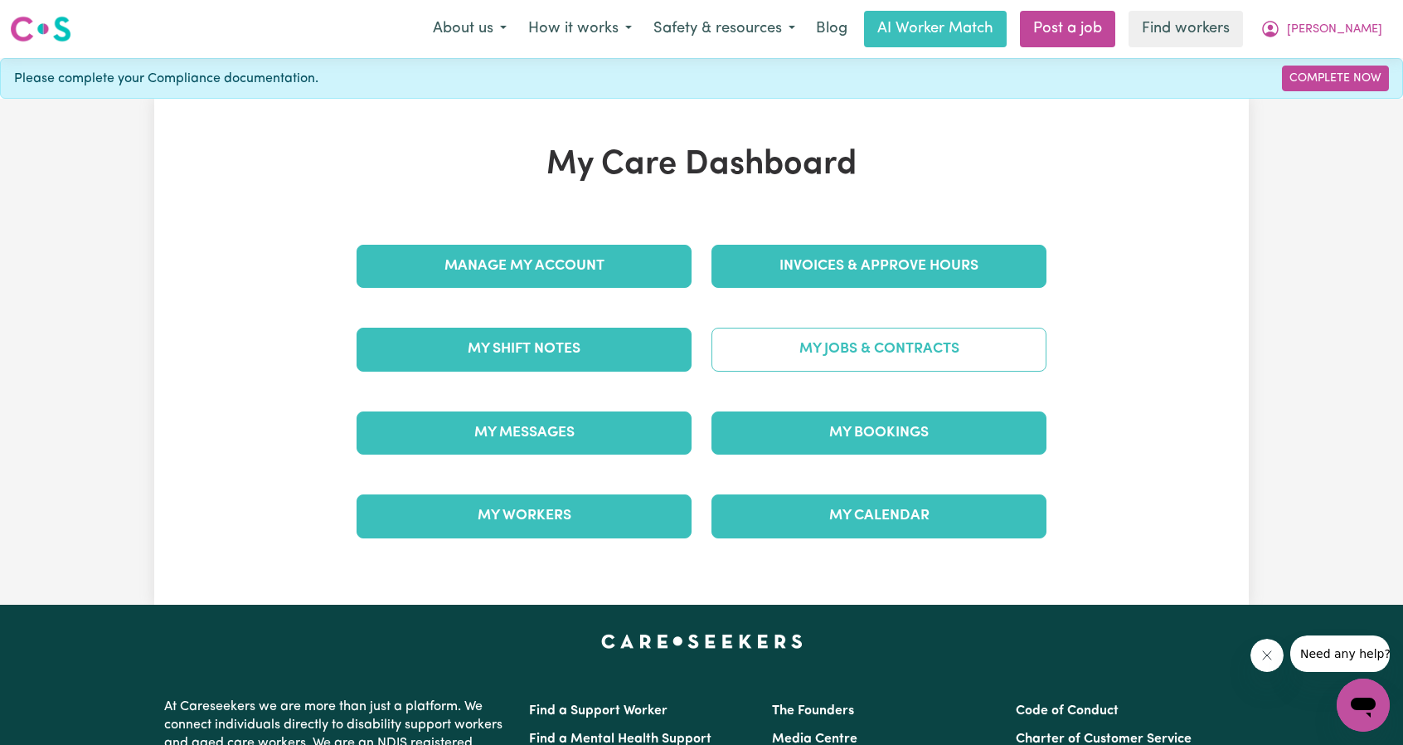
click at [924, 342] on link "My Jobs & Contracts" at bounding box center [878, 349] width 335 height 43
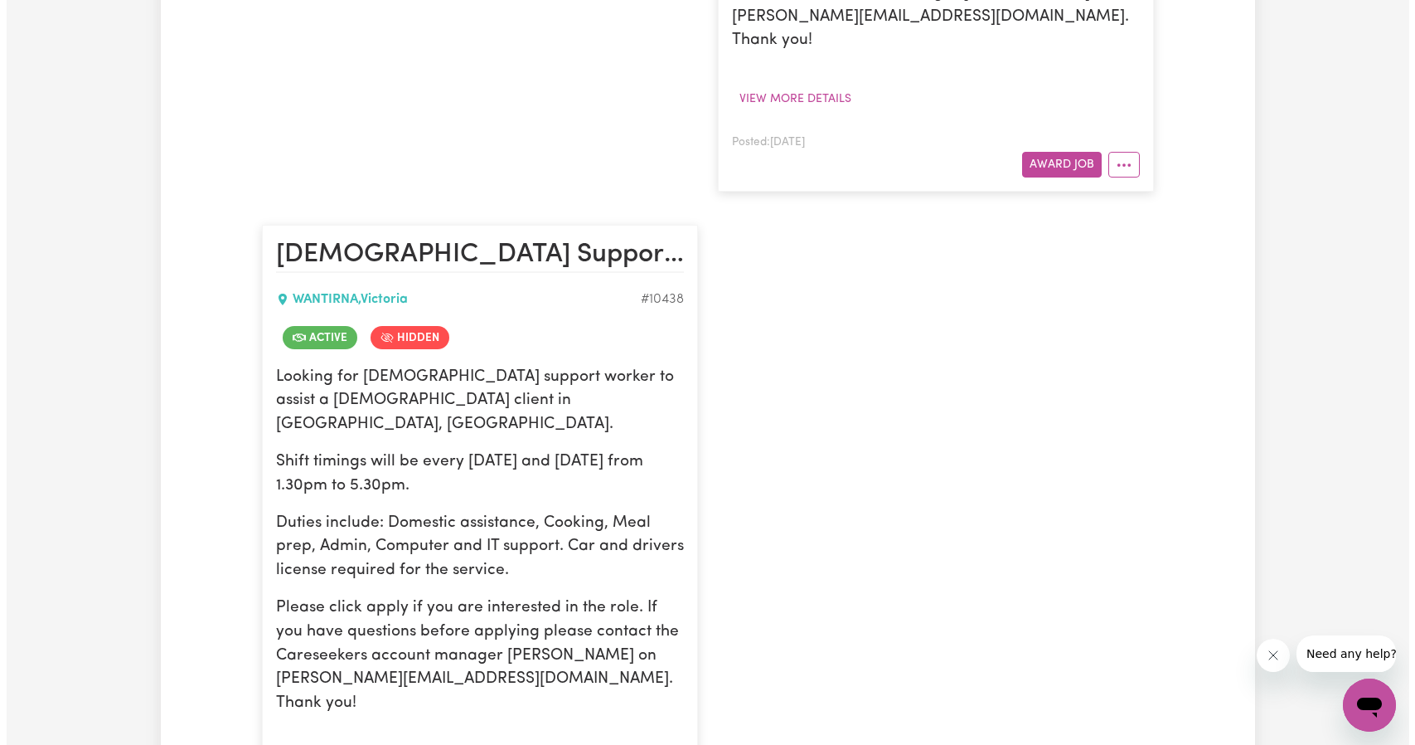
scroll to position [1244, 0]
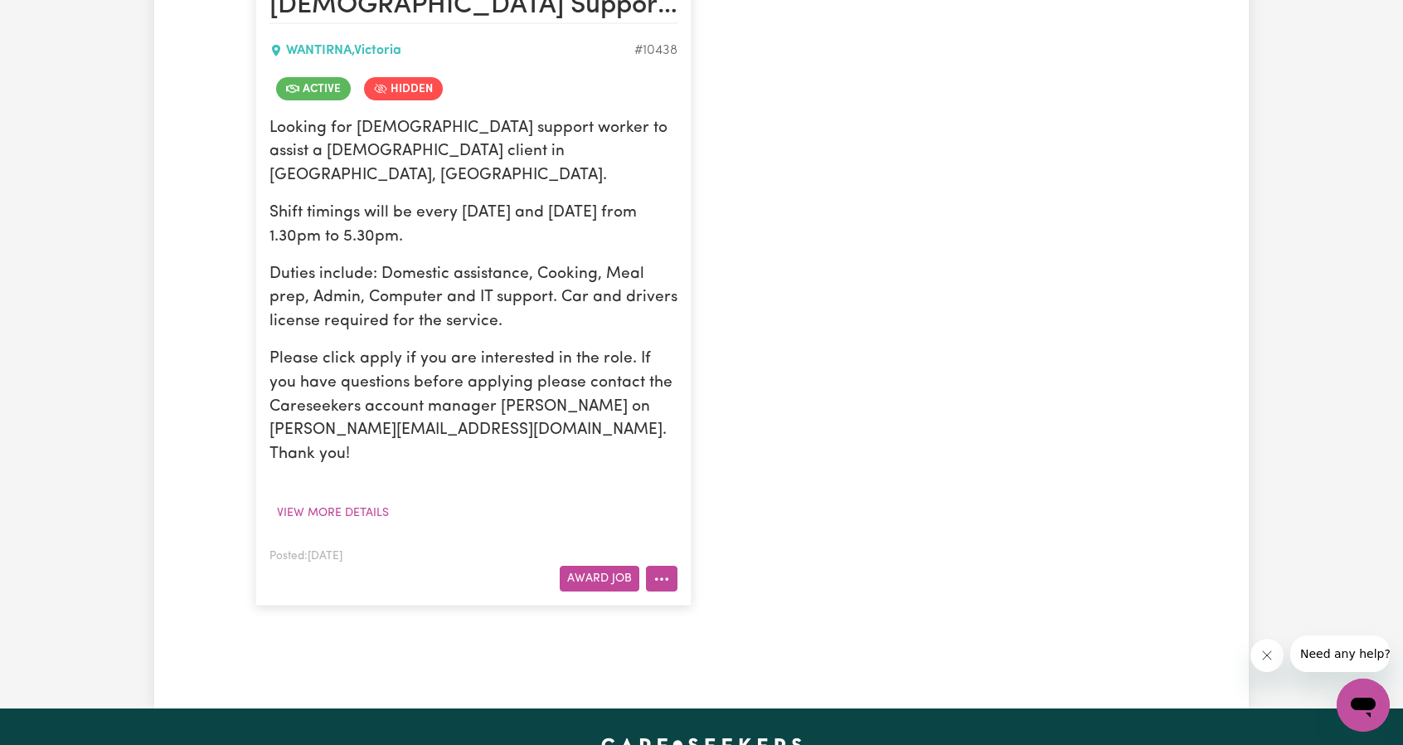
click at [663, 566] on button "More options" at bounding box center [662, 579] width 32 height 26
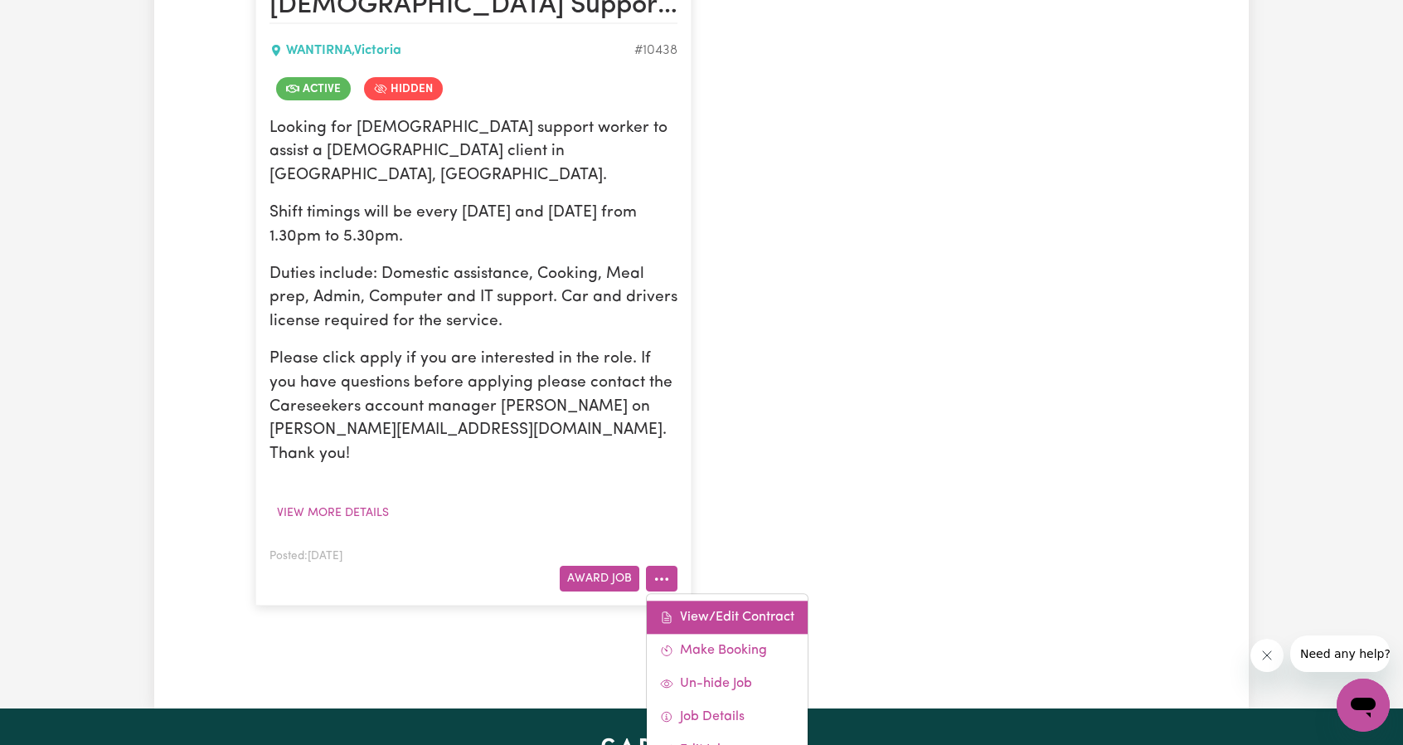
click at [690, 600] on link "View/Edit Contract" at bounding box center [727, 616] width 161 height 33
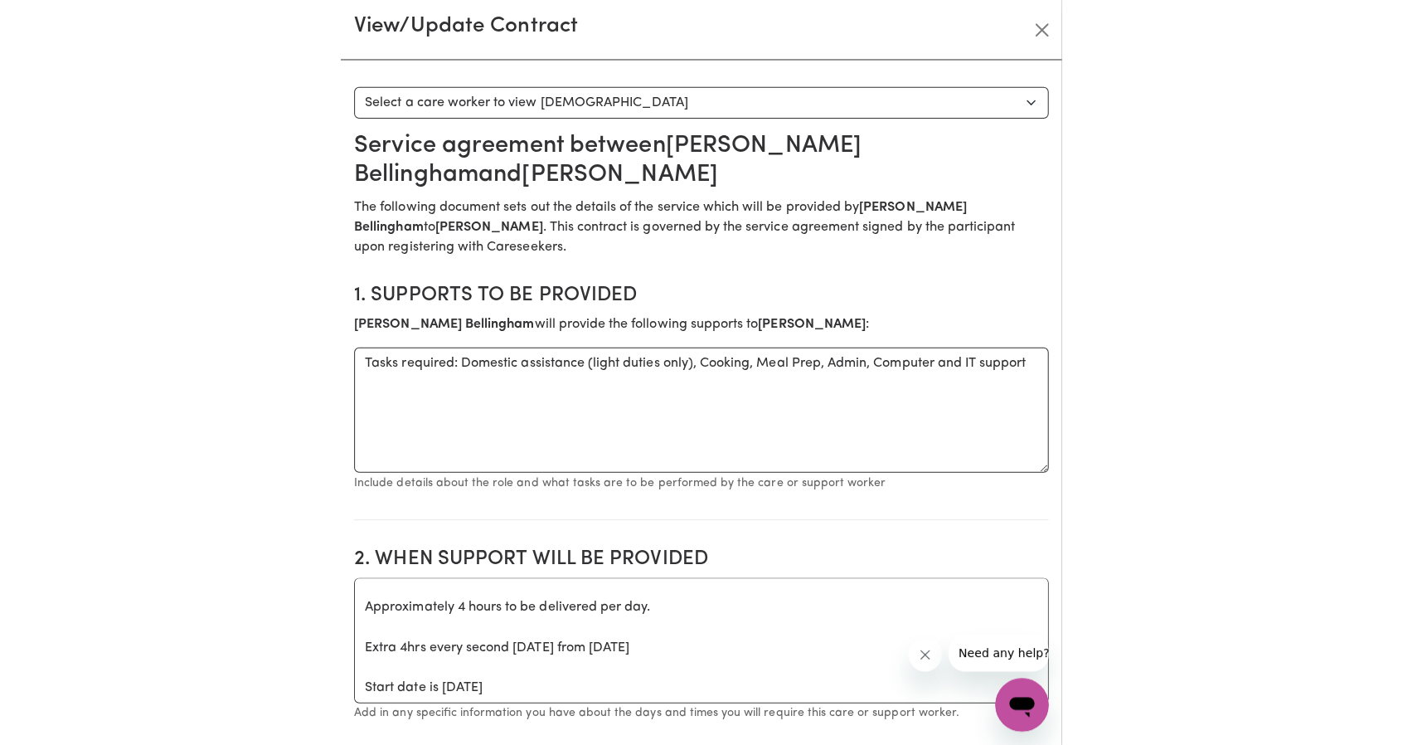
scroll to position [1225, 0]
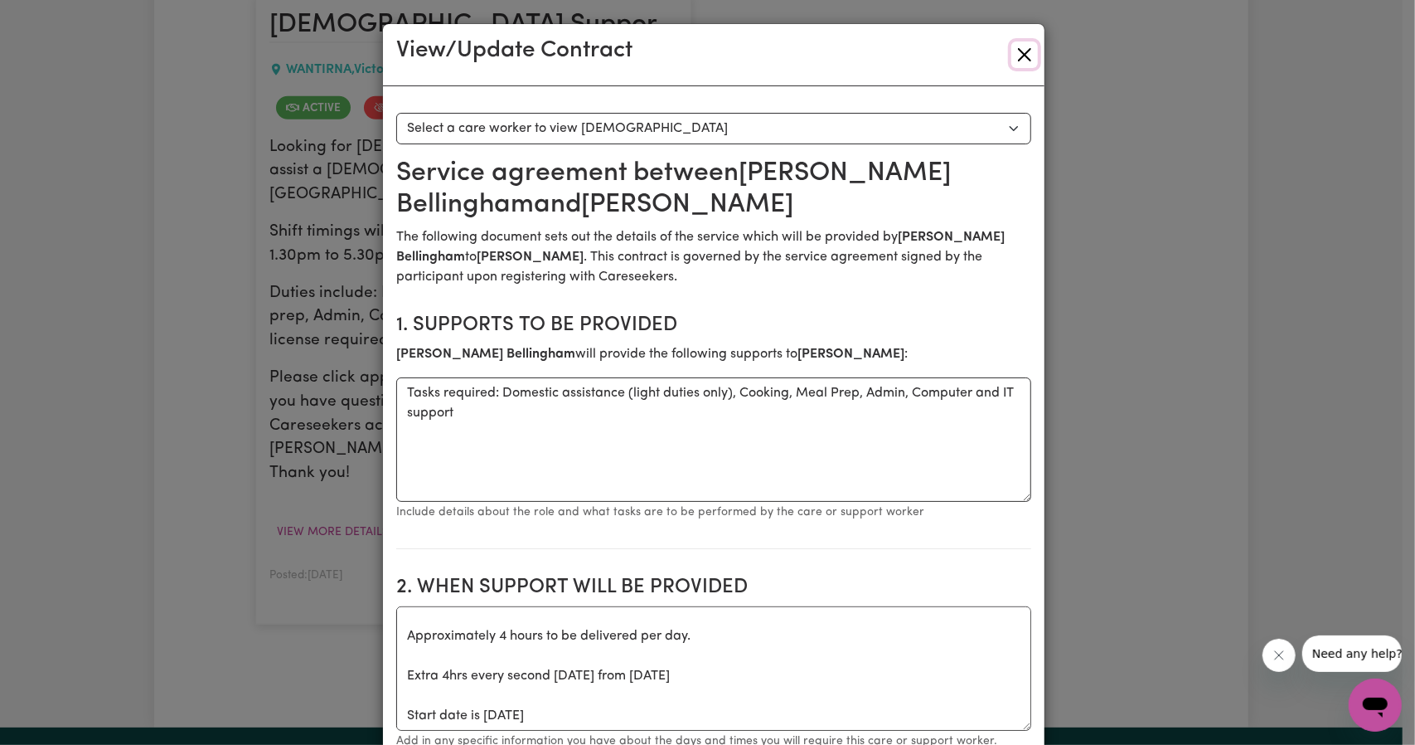
click at [1012, 42] on button "Close" at bounding box center [1025, 54] width 27 height 27
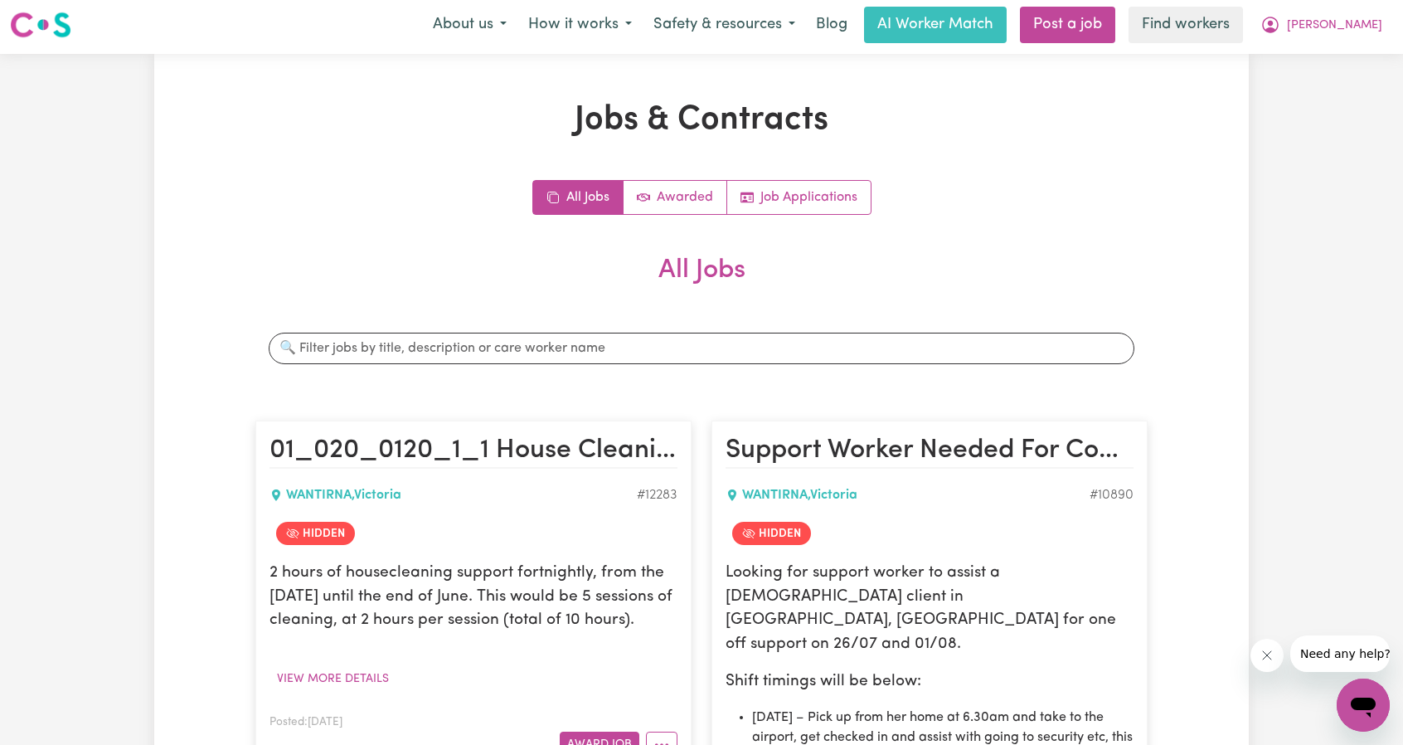
scroll to position [0, 0]
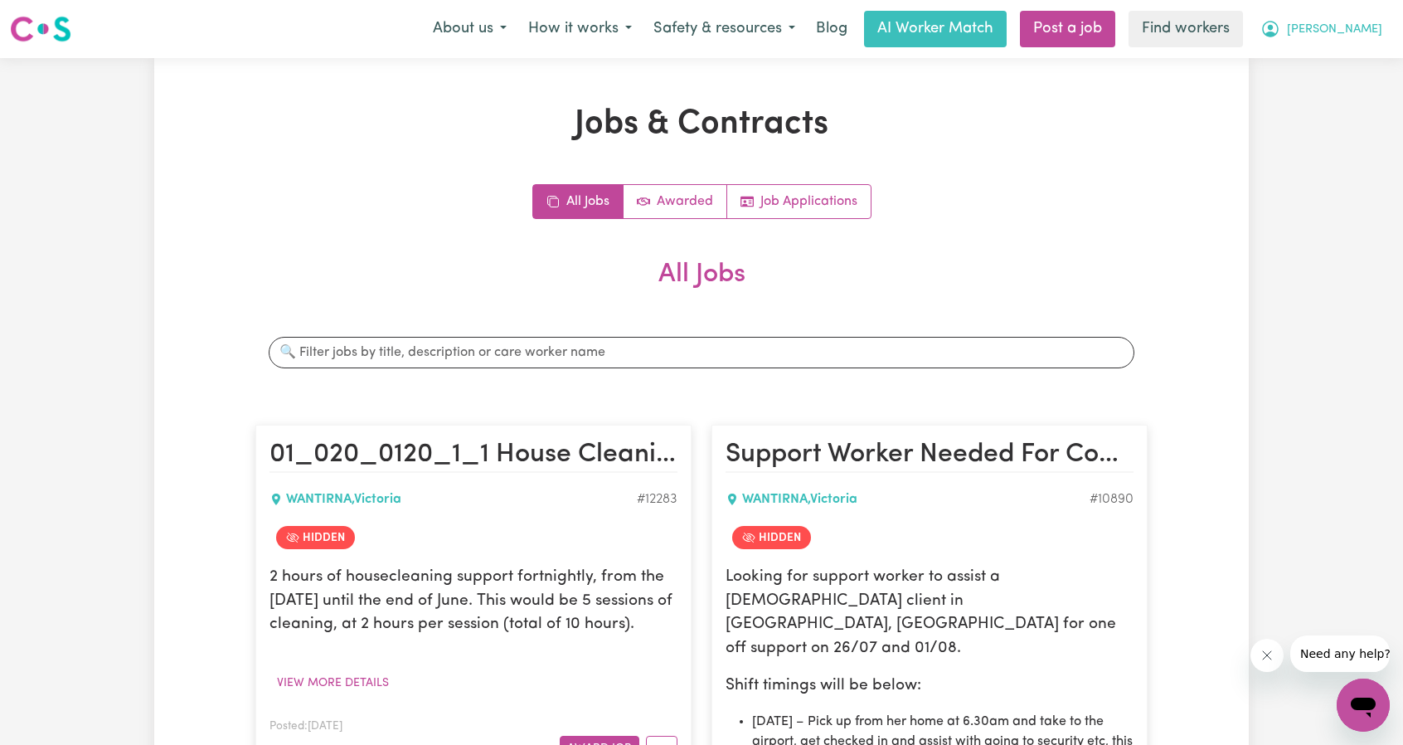
click at [1374, 29] on button "[PERSON_NAME]" at bounding box center [1321, 29] width 143 height 35
click at [1304, 100] on link "Logout" at bounding box center [1326, 96] width 131 height 32
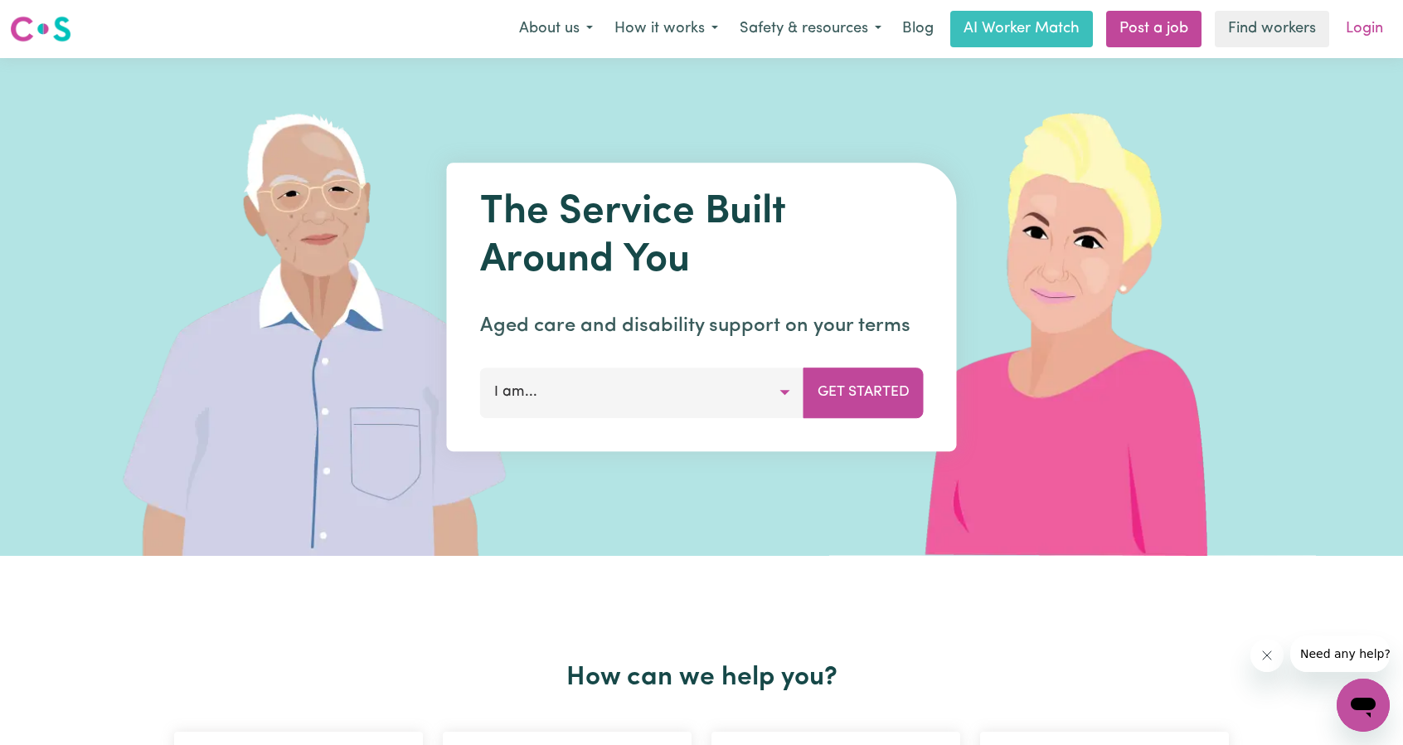
click at [1372, 39] on link "Login" at bounding box center [1364, 29] width 57 height 36
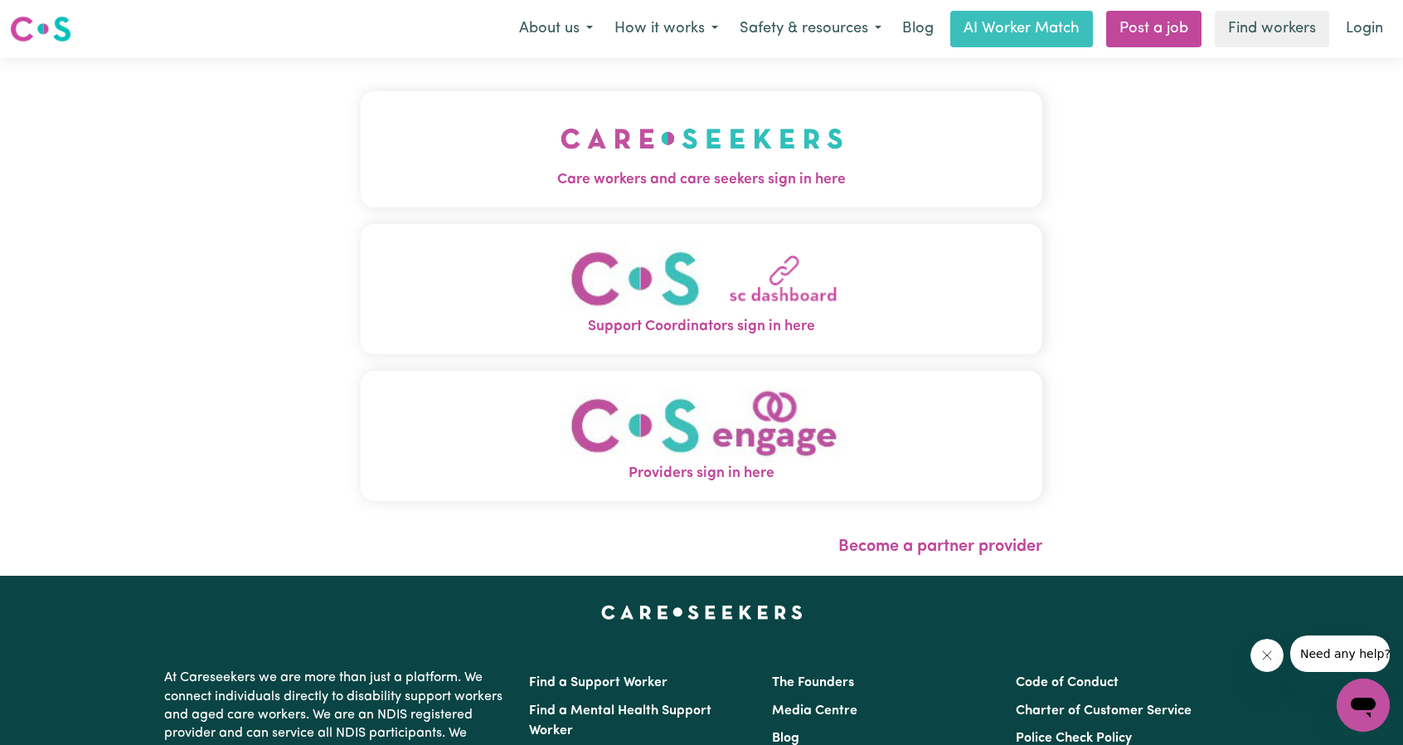
click at [658, 139] on button "Care workers and care seekers sign in here" at bounding box center [702, 149] width 682 height 116
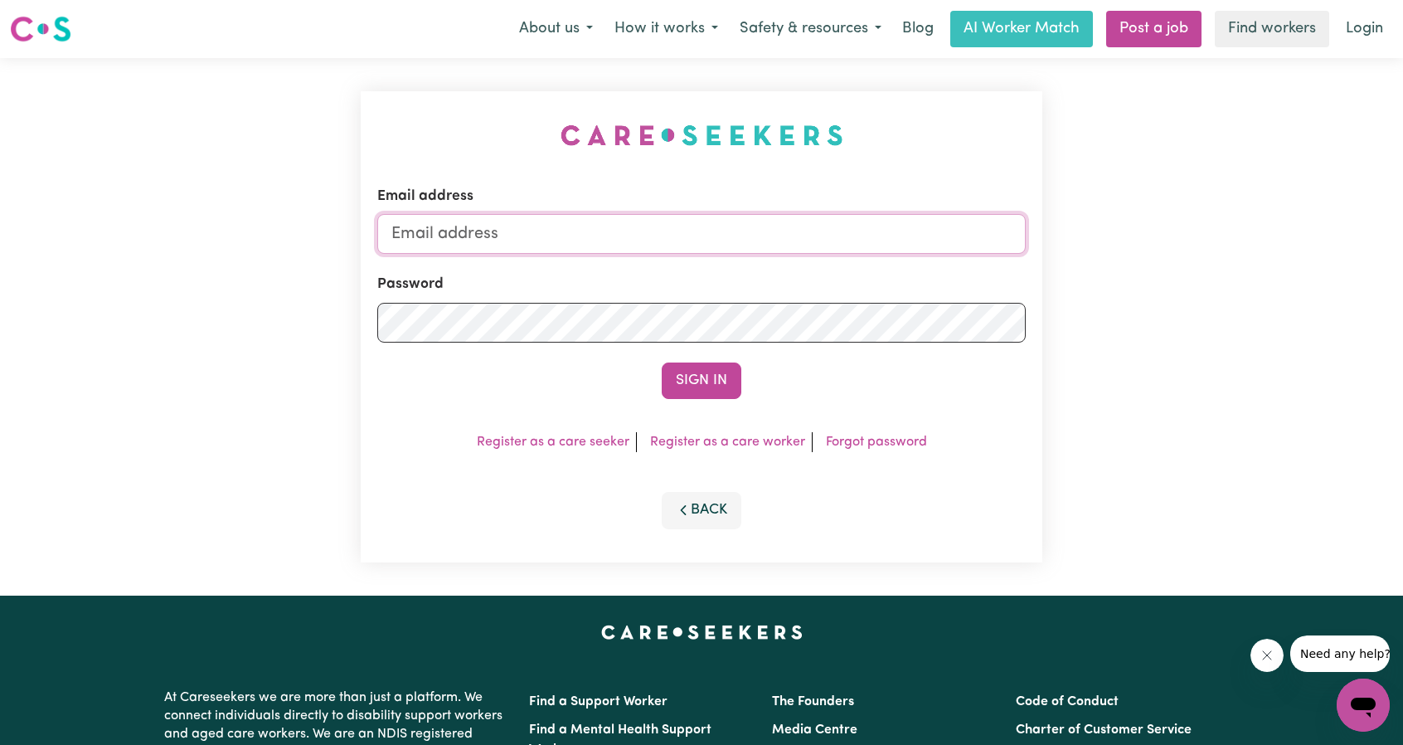
click at [726, 223] on input "Email address" at bounding box center [701, 234] width 648 height 40
drag, startPoint x: 475, startPoint y: 242, endPoint x: 856, endPoint y: 246, distance: 380.6
click at [851, 246] on input "[EMAIL_ADDRESS][PERSON_NAME][DOMAIN_NAME]" at bounding box center [701, 234] width 648 height 40
type input "superuser~[EMAIL_ADDRESS][DOMAIN_NAME]"
click at [706, 366] on button "Sign In" at bounding box center [702, 380] width 80 height 36
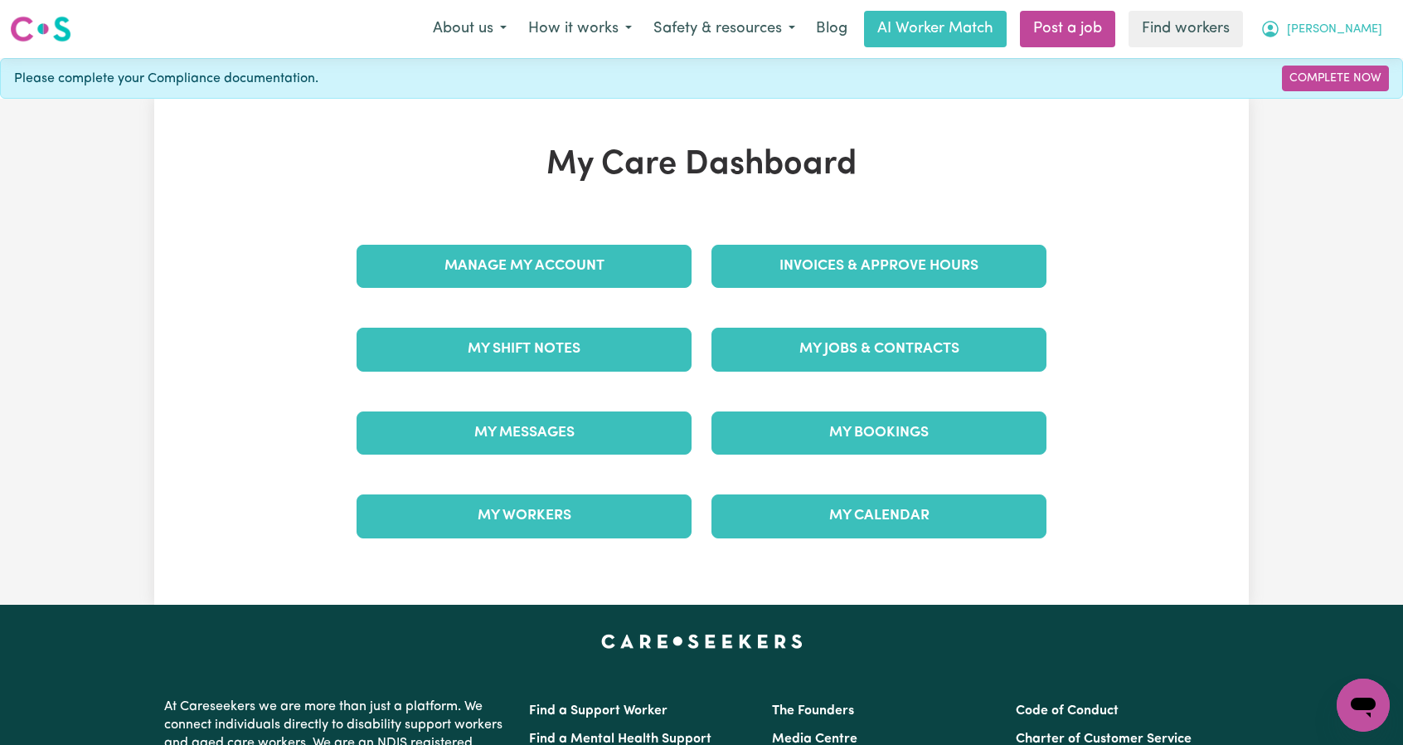
click at [1361, 30] on span "[PERSON_NAME]" at bounding box center [1334, 30] width 95 height 18
click at [1300, 95] on link "Logout" at bounding box center [1326, 96] width 131 height 32
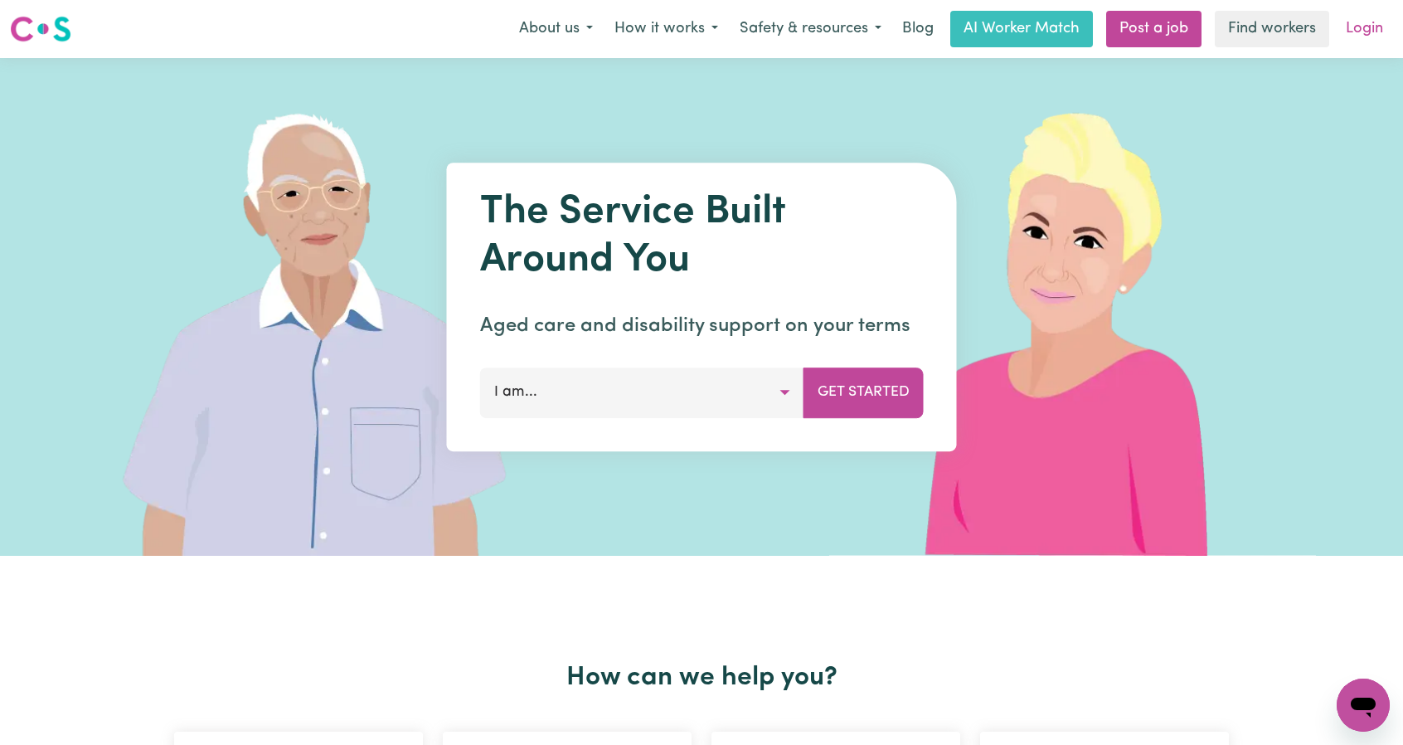
click at [1361, 31] on link "Login" at bounding box center [1364, 29] width 57 height 36
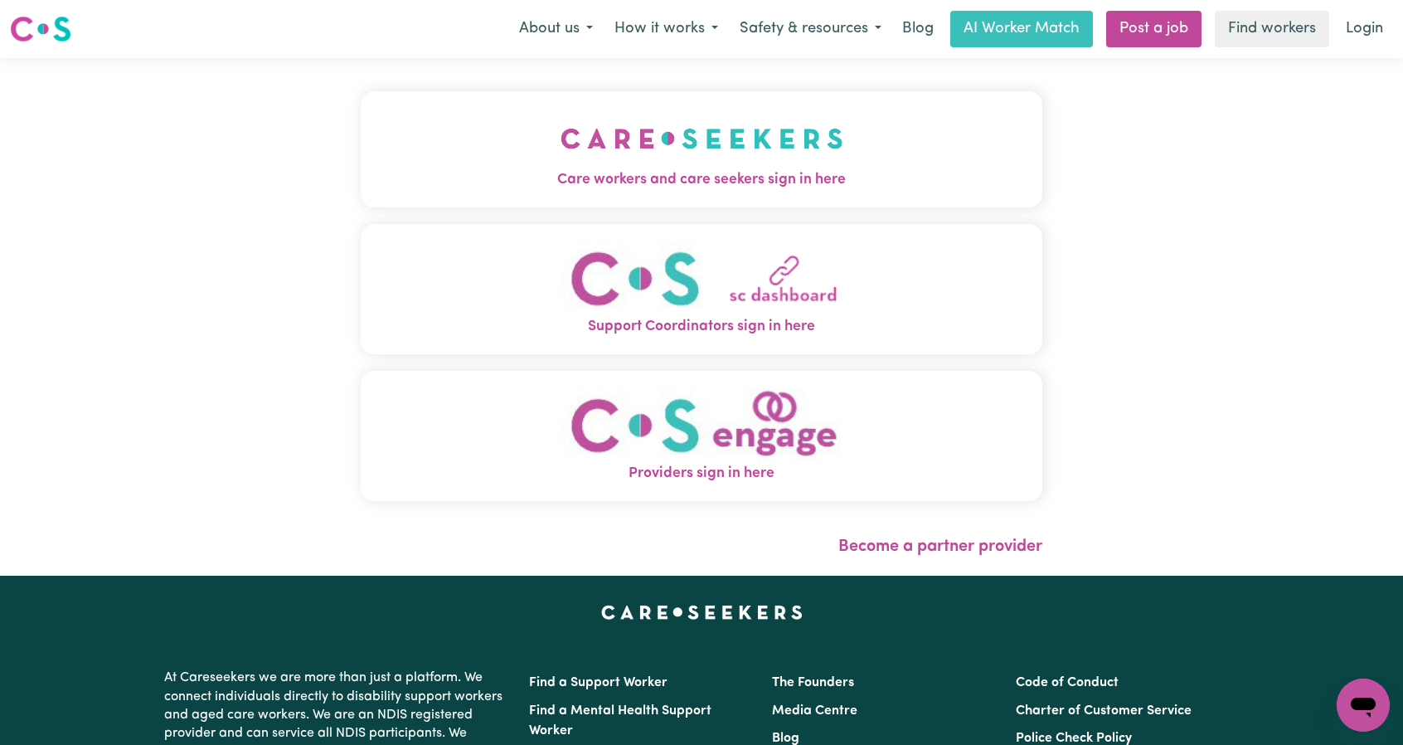
click at [623, 149] on button "Care workers and care seekers sign in here" at bounding box center [702, 149] width 682 height 116
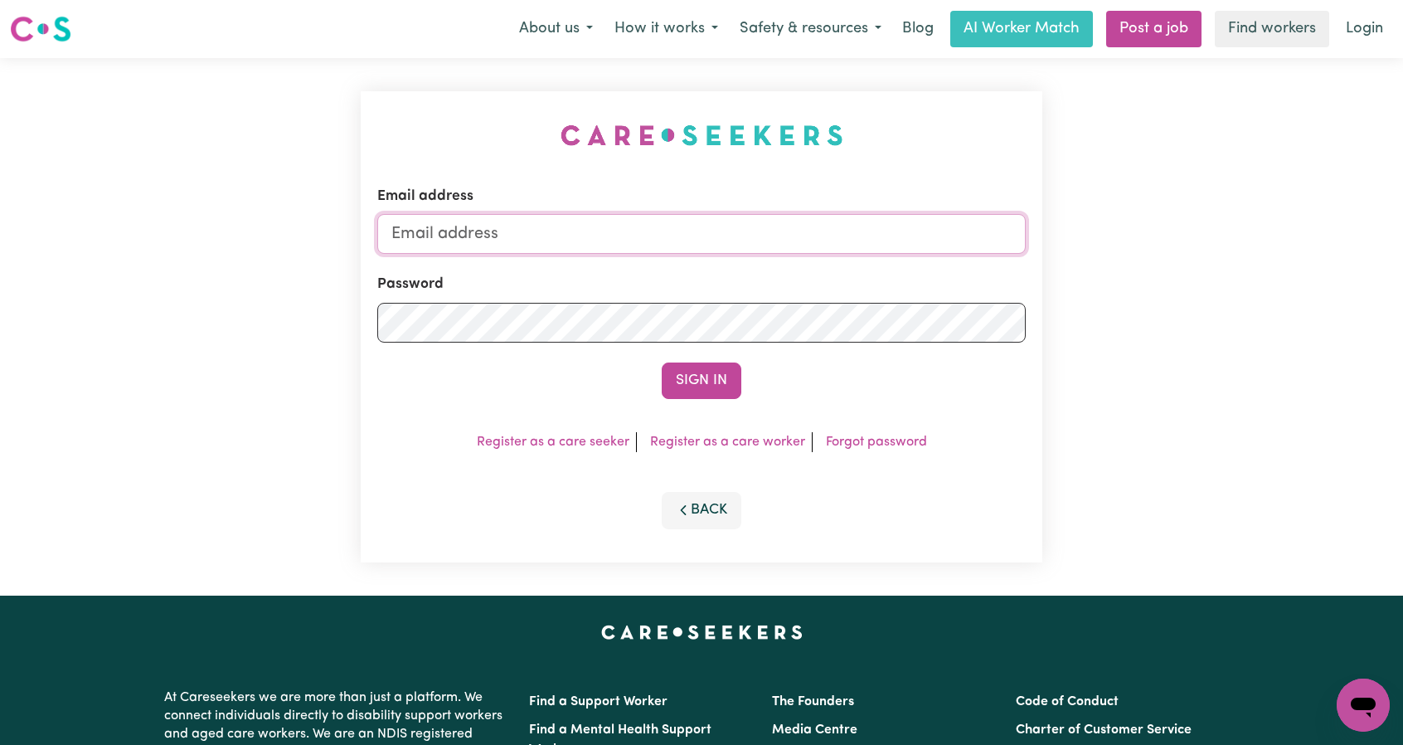
click at [657, 229] on input "Email address" at bounding box center [701, 234] width 648 height 40
drag, startPoint x: 474, startPoint y: 232, endPoint x: 779, endPoint y: 260, distance: 305.6
click at [790, 262] on form "Email address superuser~ethan@careseekers.com.au Password Sign In" at bounding box center [701, 292] width 648 height 213
type input "superuser~amycollins31@gmail.com"
click at [701, 389] on button "Sign In" at bounding box center [702, 380] width 80 height 36
